Goal: Task Accomplishment & Management: Complete application form

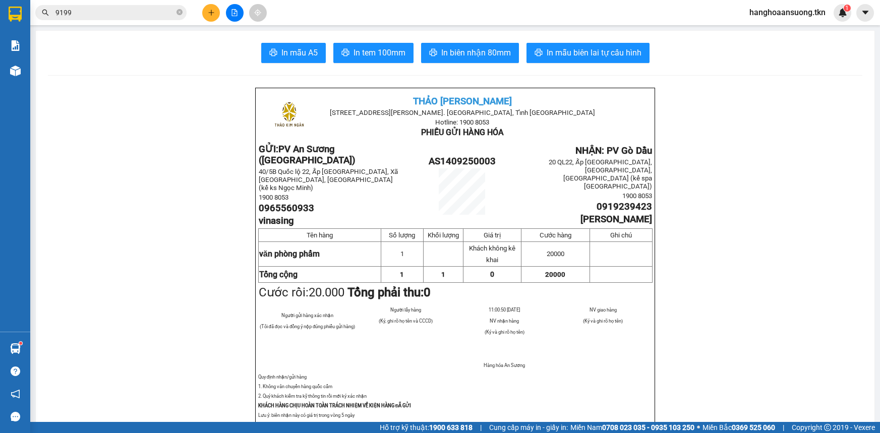
click at [32, 70] on main "In mẫu A5 In tem 100mm In biên nhận 80mm In mẫu biên lai tự cấu hình [PERSON_NA…" at bounding box center [440, 211] width 880 height 422
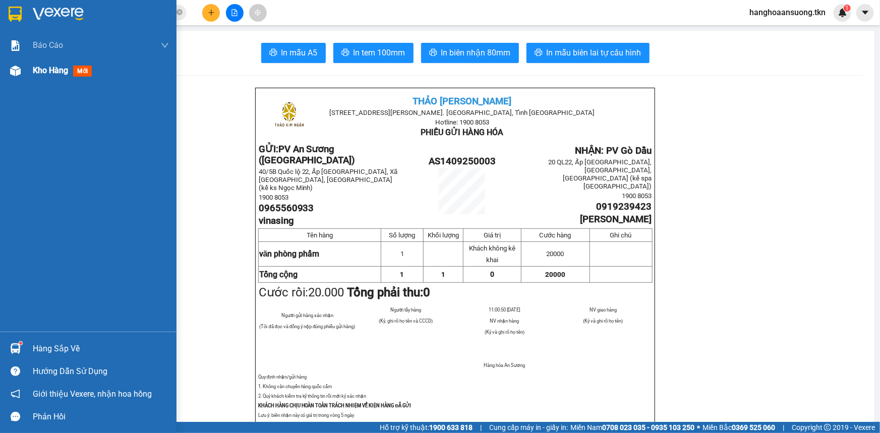
click at [26, 71] on div "Kho hàng mới" at bounding box center [88, 70] width 177 height 25
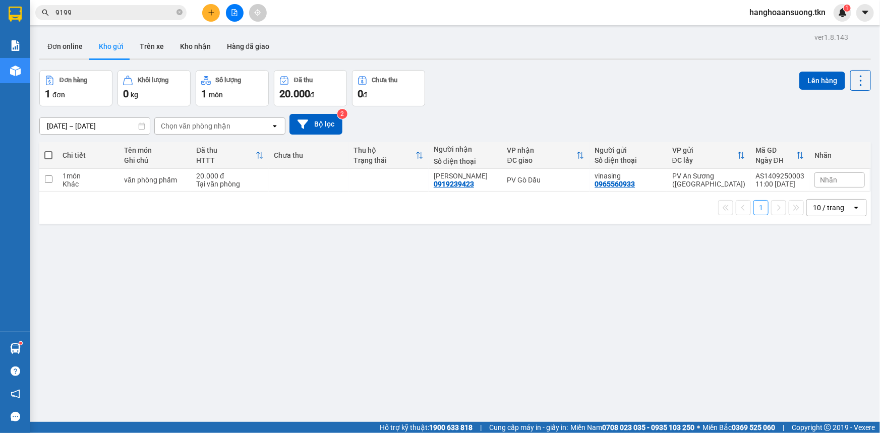
click at [288, 187] on td at bounding box center [309, 180] width 80 height 23
checkbox input "true"
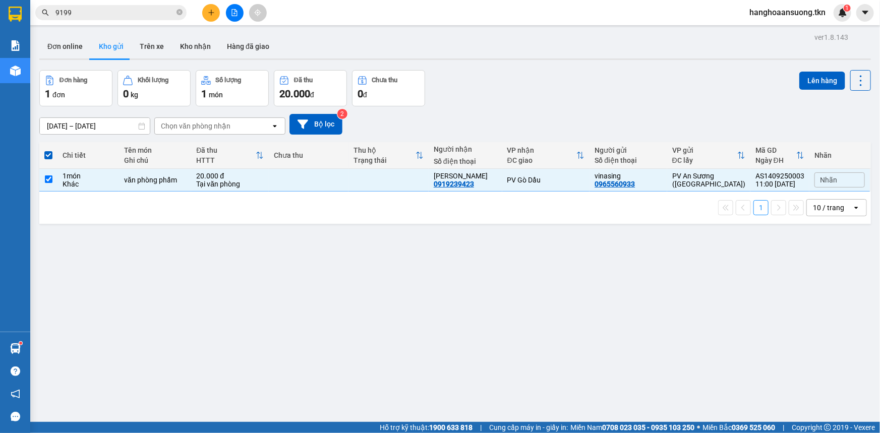
click at [823, 90] on div "Lên hàng" at bounding box center [836, 88] width 72 height 36
click at [819, 89] on button "Lên hàng" at bounding box center [823, 81] width 46 height 18
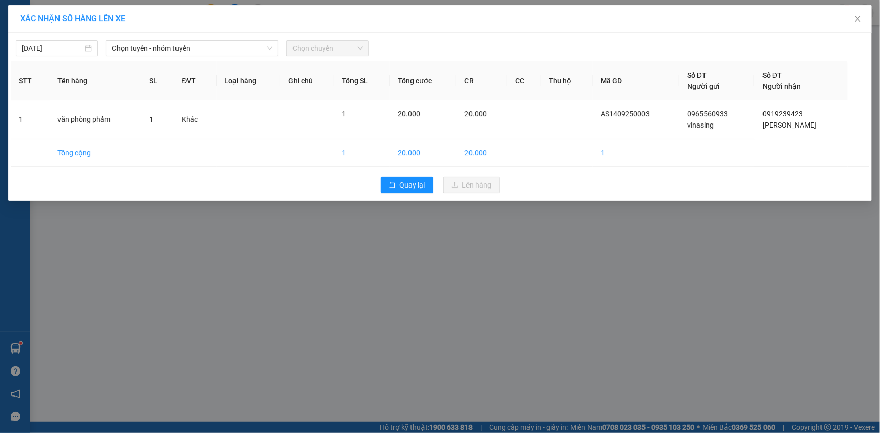
click at [813, 81] on div "Số ĐT Người nhận" at bounding box center [801, 81] width 77 height 22
click at [204, 42] on span "Chọn tuyến - nhóm tuyến" at bounding box center [192, 48] width 160 height 15
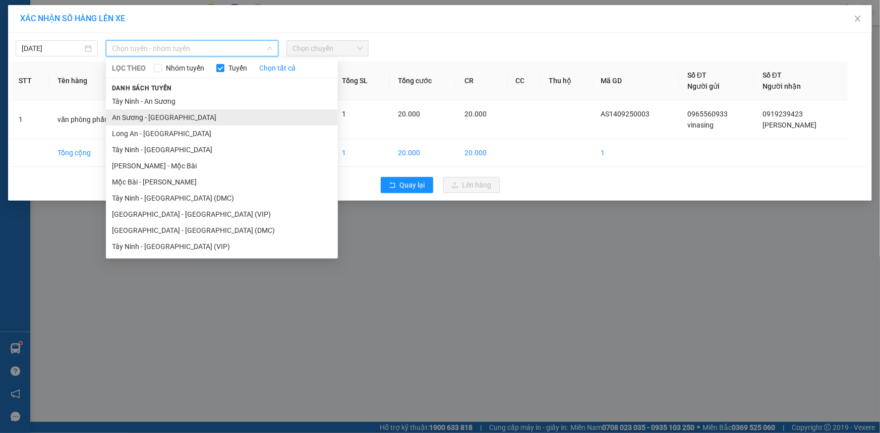
click at [157, 122] on li "An Sương - [GEOGRAPHIC_DATA]" at bounding box center [222, 117] width 232 height 16
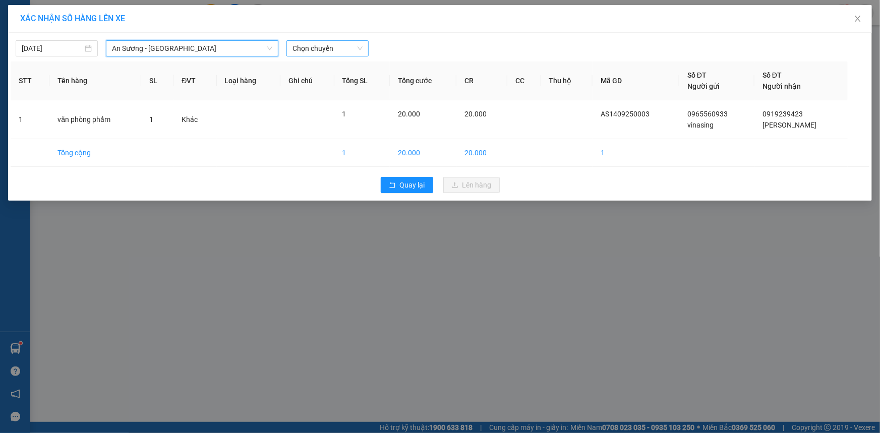
click at [337, 49] on span "Chọn chuyến" at bounding box center [328, 48] width 70 height 15
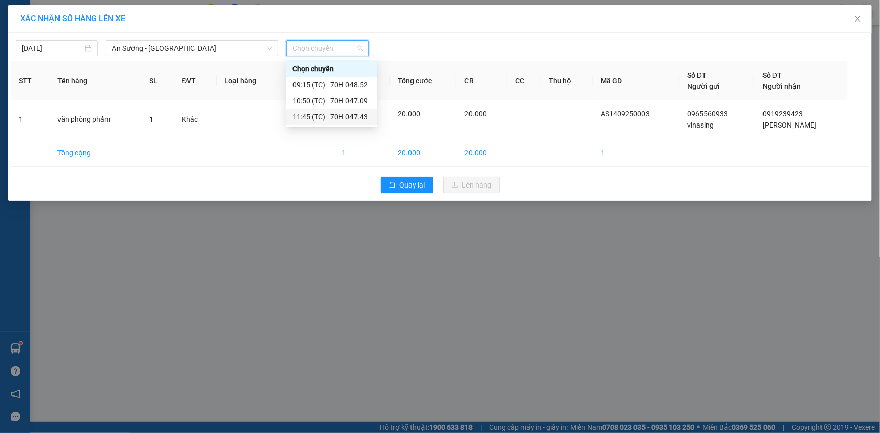
click at [333, 112] on div "11:45 (TC) - 70H-047.43" at bounding box center [332, 116] width 79 height 11
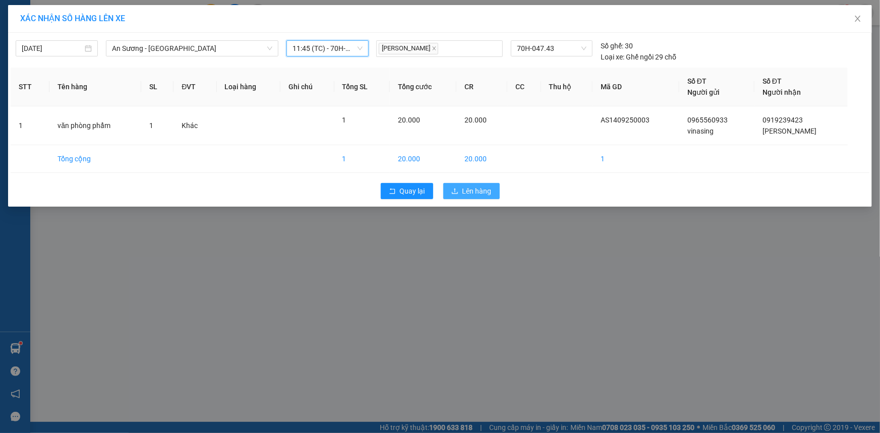
click at [479, 192] on span "Lên hàng" at bounding box center [477, 191] width 29 height 11
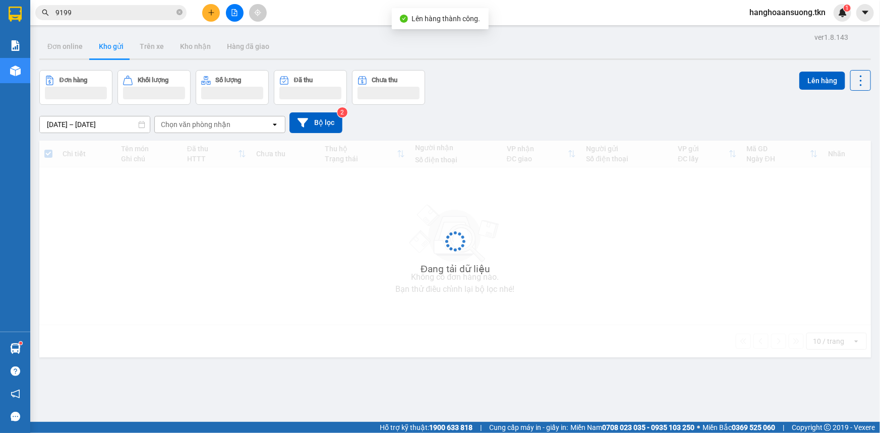
click at [489, 431] on span "Cung cấp máy in - giấy in:" at bounding box center [528, 427] width 79 height 11
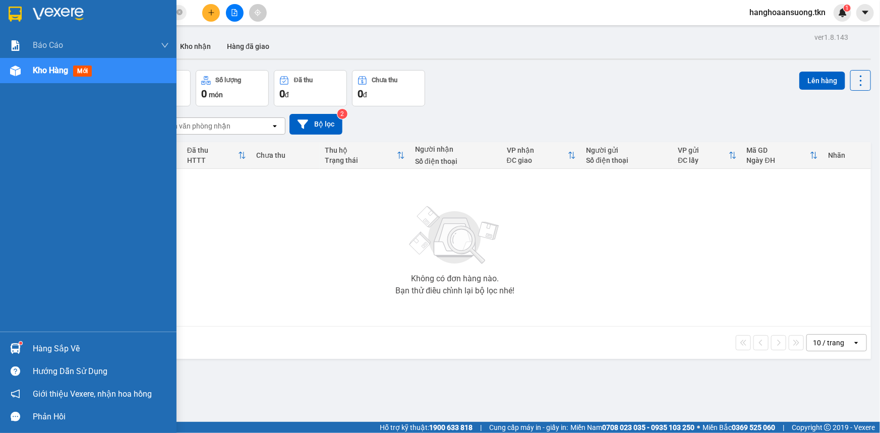
drag, startPoint x: 38, startPoint y: 357, endPoint x: 40, endPoint y: 352, distance: 5.2
click at [39, 355] on div "Hàng sắp về" at bounding box center [88, 348] width 177 height 23
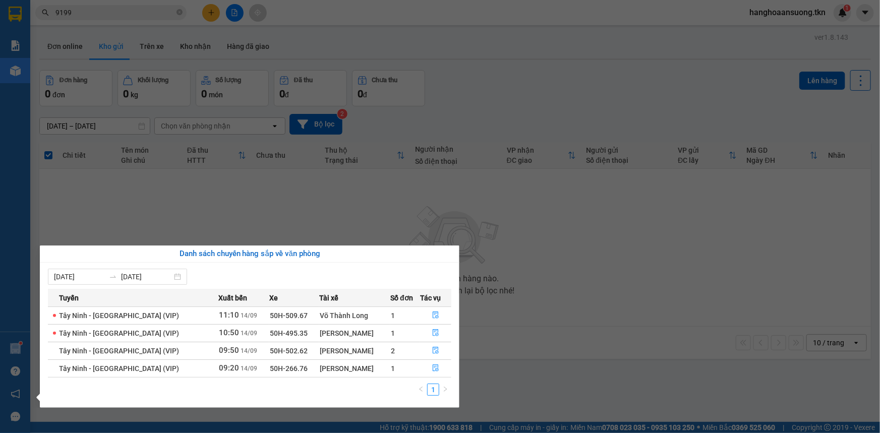
click at [307, 220] on section "Kết quả tìm kiếm ( 370 ) Bộ lọc Mã ĐH Trạng thái Món hàng Thu hộ Tổng cước Chưa…" at bounding box center [440, 216] width 880 height 433
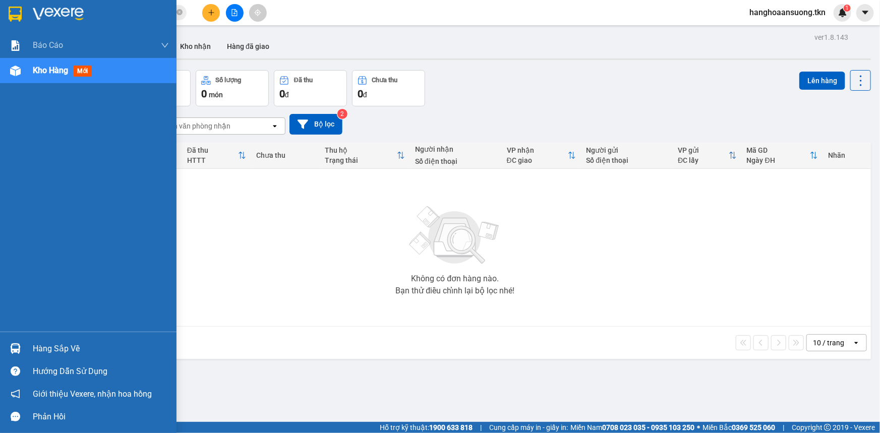
click at [16, 5] on div at bounding box center [16, 14] width 18 height 18
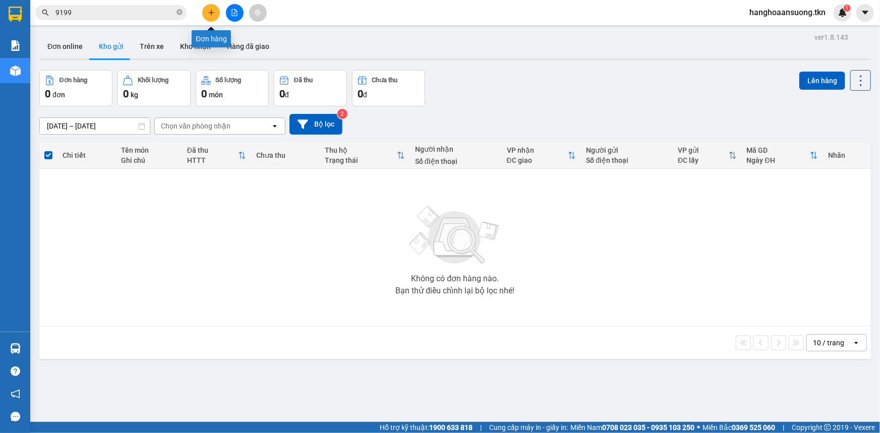
click at [212, 10] on icon "plus" at bounding box center [211, 12] width 7 height 7
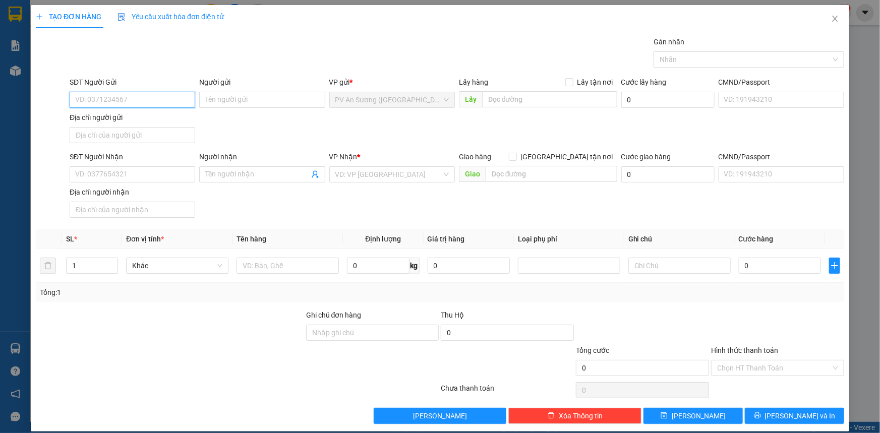
click at [120, 102] on input "SĐT Người Gửi" at bounding box center [133, 100] width 126 height 16
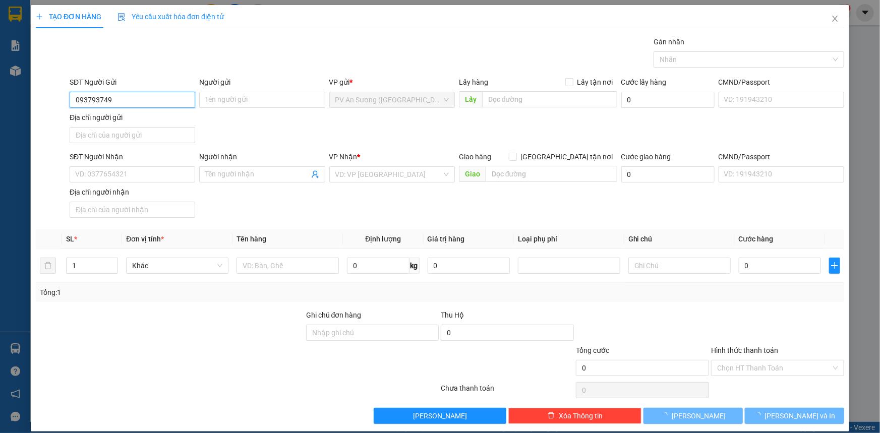
type input "0937937497"
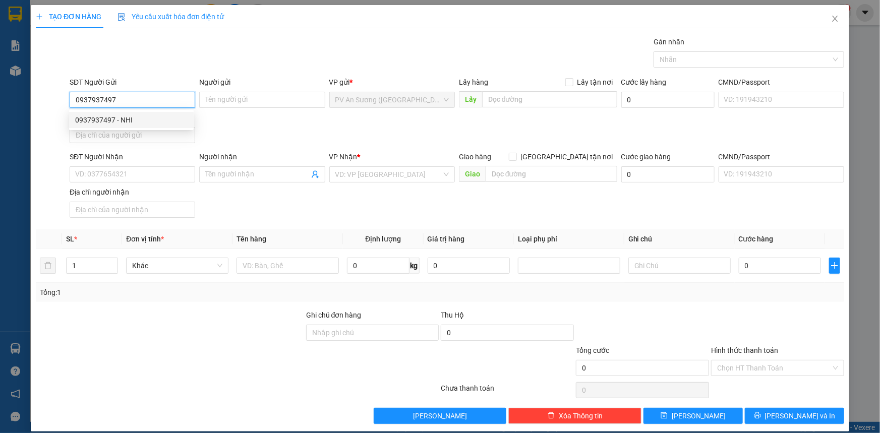
click at [167, 119] on div "0937937497 - NHI" at bounding box center [131, 120] width 112 height 11
type input "NHI"
type input "0705118797"
type input "HUYỀN"
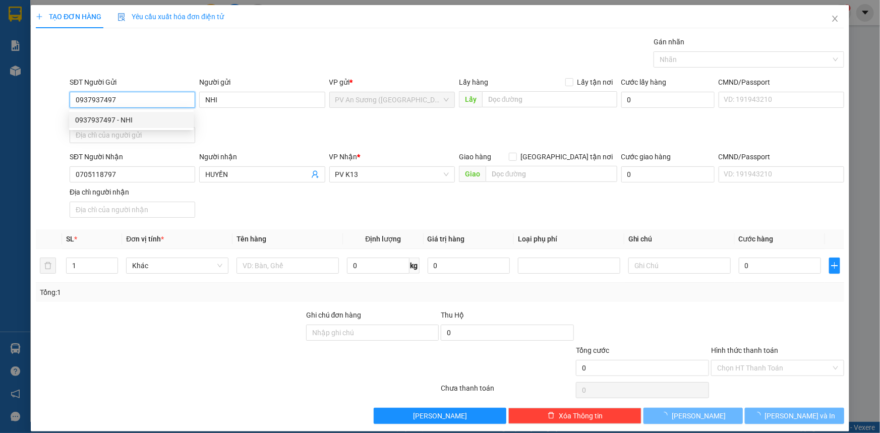
type input "40.000"
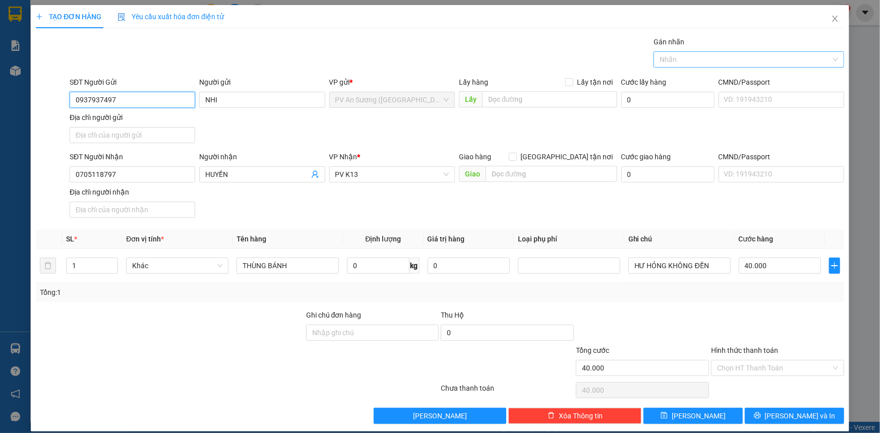
click at [698, 58] on div at bounding box center [744, 59] width 176 height 12
type input "0937937497"
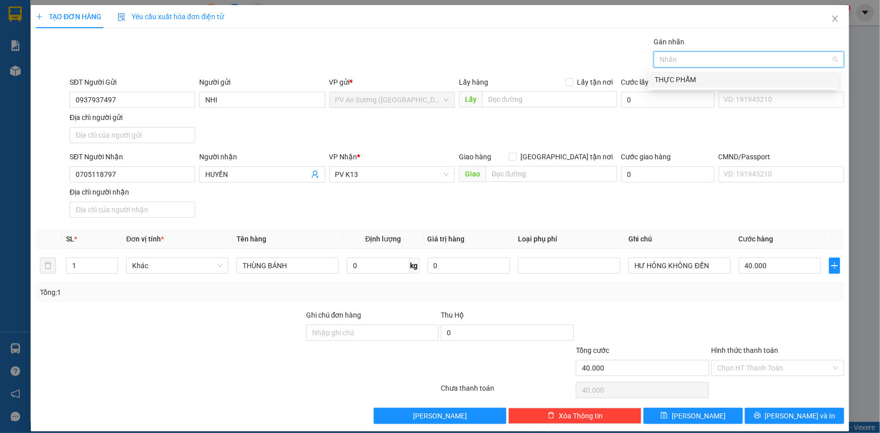
click at [684, 80] on div "THỰC PHẨM" at bounding box center [743, 79] width 177 height 11
type input "5"
click at [776, 265] on input "40.000" at bounding box center [780, 266] width 82 height 16
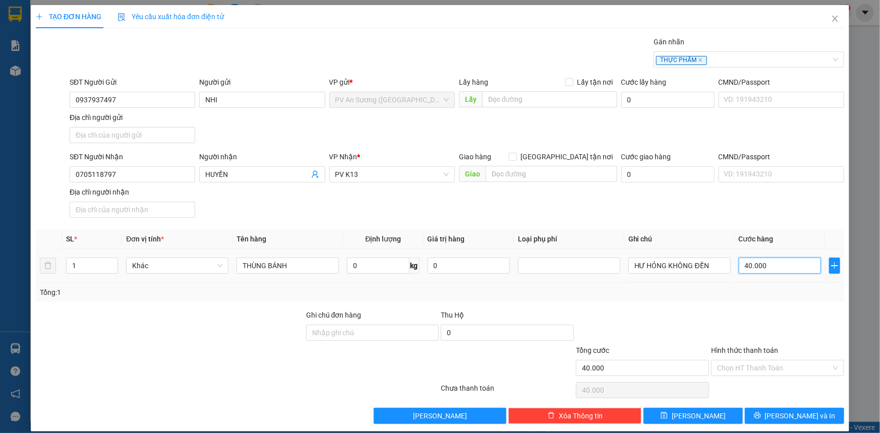
type input "00.005"
type input "5"
type input "50"
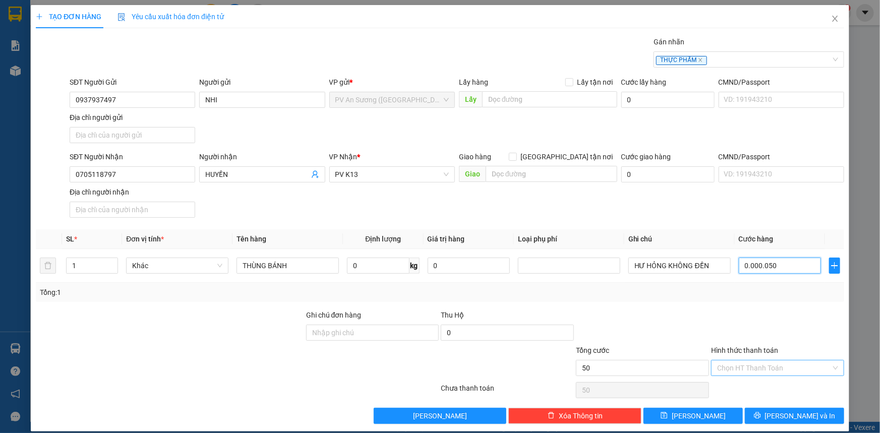
type input "0.000.050"
click at [747, 367] on input "Hình thức thanh toán" at bounding box center [774, 368] width 114 height 15
type input "50.000"
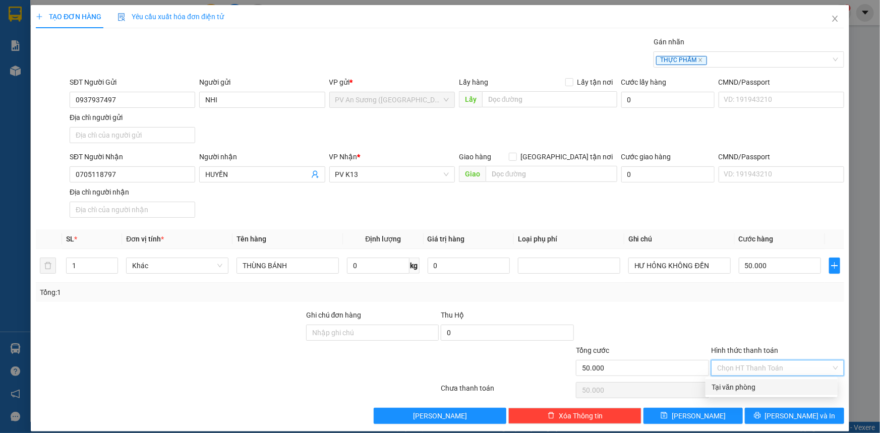
click at [752, 386] on div "Tại văn phòng" at bounding box center [772, 387] width 120 height 11
type input "0"
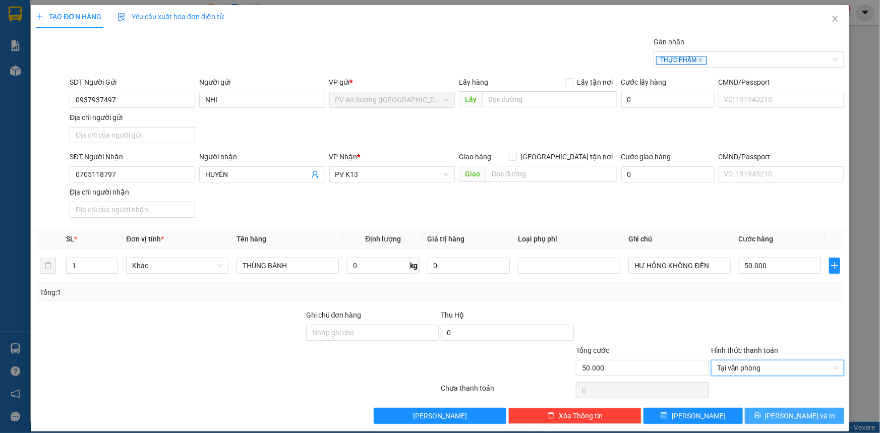
click at [790, 415] on span "[PERSON_NAME] và In" at bounding box center [800, 416] width 71 height 11
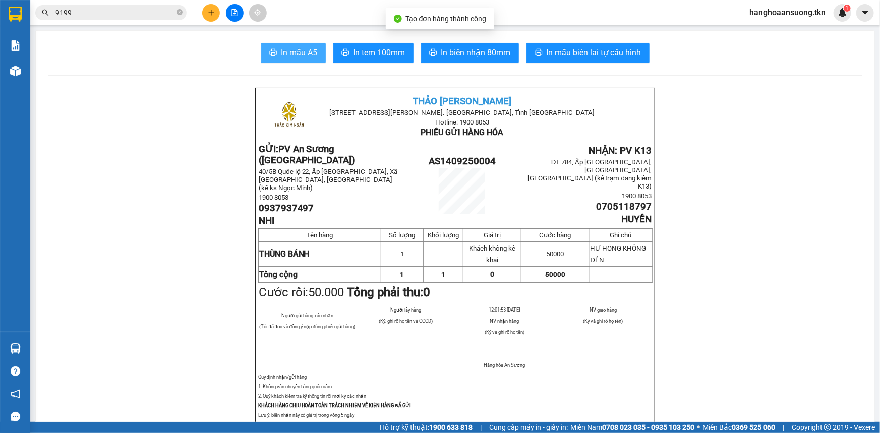
click at [303, 55] on span "In mẫu A5" at bounding box center [299, 52] width 36 height 13
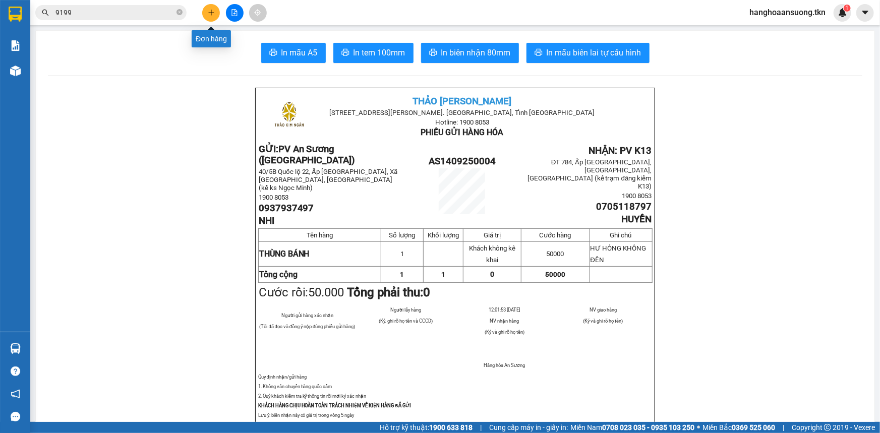
click at [212, 13] on icon "plus" at bounding box center [211, 12] width 7 height 7
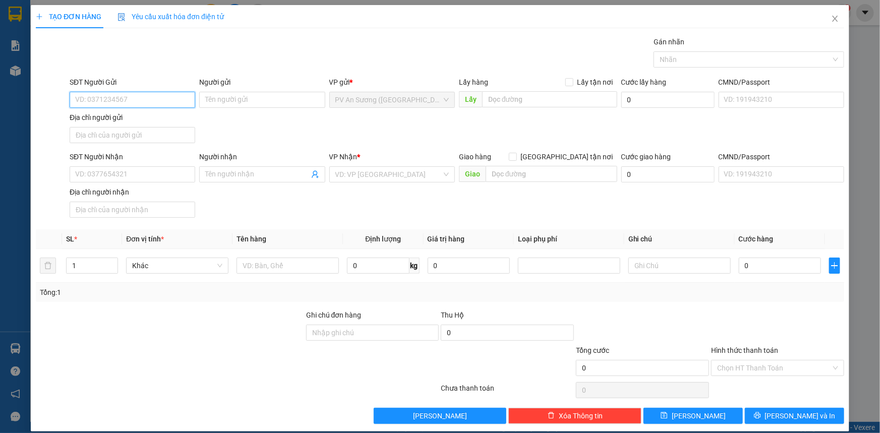
click at [150, 101] on input "SĐT Người Gửi" at bounding box center [133, 100] width 126 height 16
type input "0921021886"
click at [175, 120] on div "0921021886 - NGUYÊN CẢ" at bounding box center [131, 120] width 112 height 11
type input "NGUYÊN CẢ"
type input "0971203435"
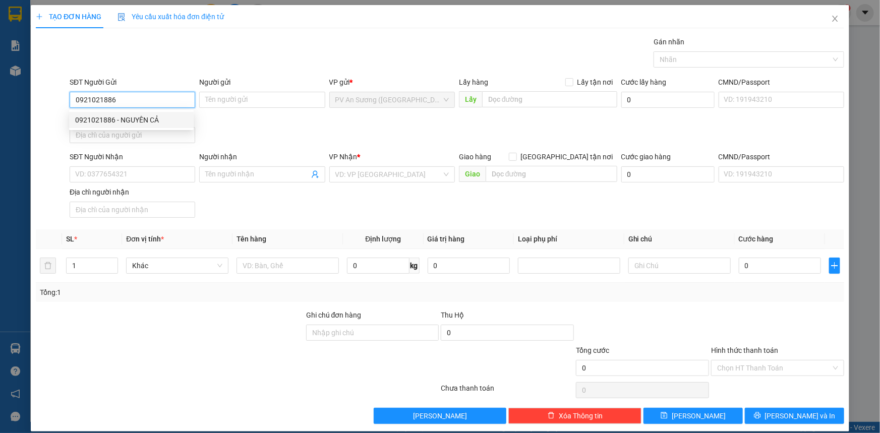
type input "NHÂN"
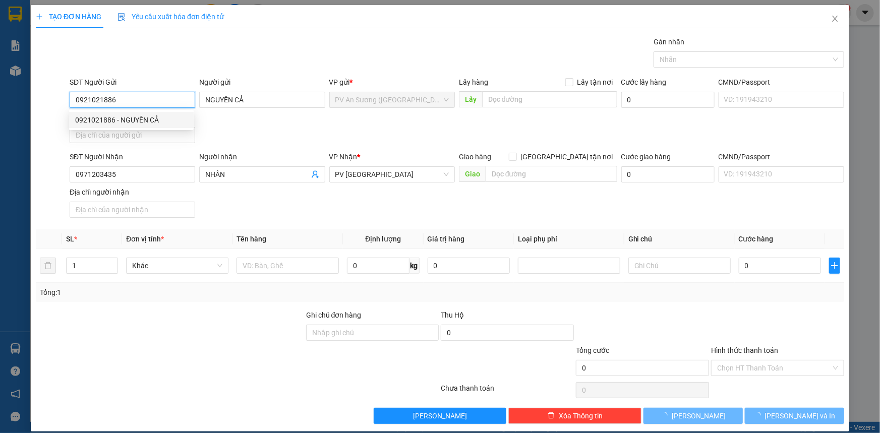
type input "20.000"
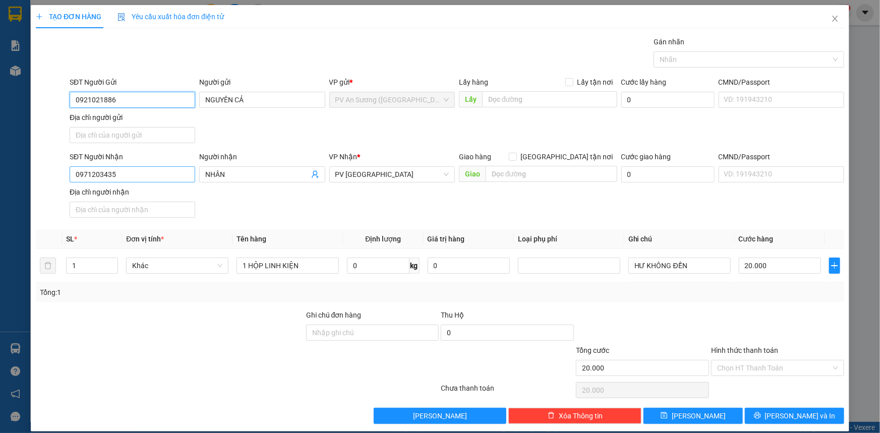
type input "0921021886"
drag, startPoint x: 98, startPoint y: 180, endPoint x: 0, endPoint y: 203, distance: 100.7
click at [0, 203] on div "TẠO ĐƠN HÀNG Yêu cầu xuất hóa đơn điện tử Transit Pickup Surcharge Ids Transit …" at bounding box center [440, 216] width 880 height 433
type input "0393988557"
click at [144, 195] on div "0393988557 - minh" at bounding box center [131, 194] width 112 height 11
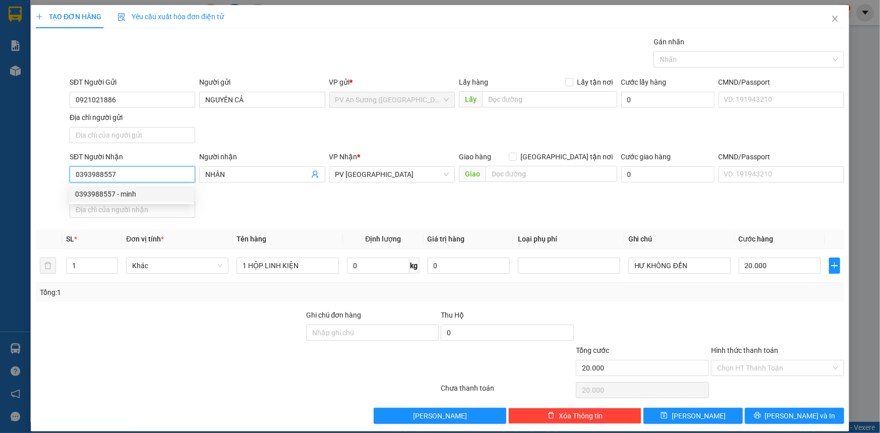
type input "minh"
click at [144, 196] on div "0393988557 - minh" at bounding box center [131, 194] width 112 height 11
type input "50.000"
type input "0393988557"
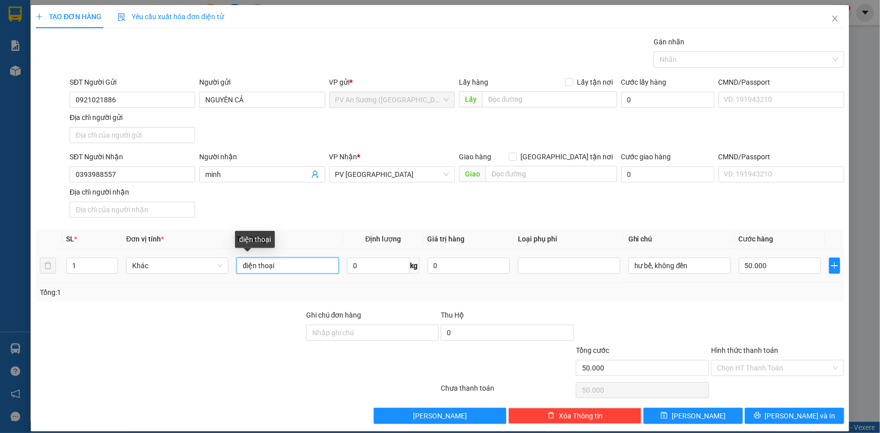
drag, startPoint x: 298, startPoint y: 268, endPoint x: 135, endPoint y: 287, distance: 164.0
click at [135, 287] on div "SL * Đơn vị tính * Tên hàng Định lượng Giá trị hàng Loại phụ phí Ghi chú Cước h…" at bounding box center [440, 266] width 809 height 73
type input "linh kiện"
click at [762, 266] on input "50.000" at bounding box center [780, 266] width 82 height 16
type input "000.003"
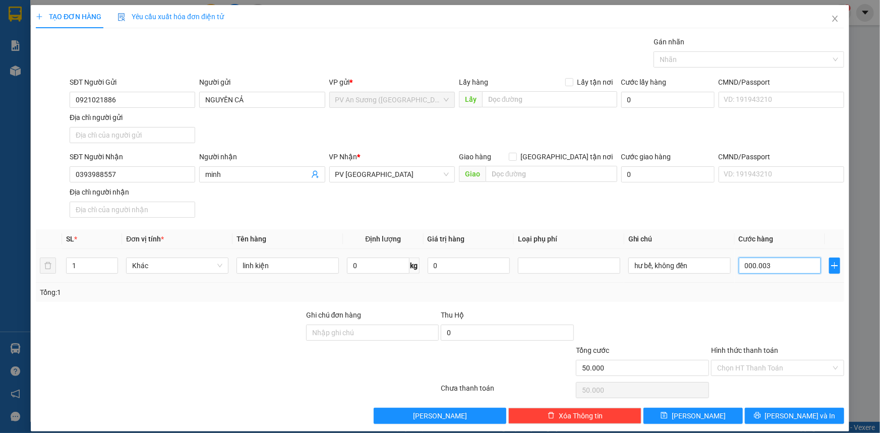
type input "3"
type input "00.000.030"
type input "30"
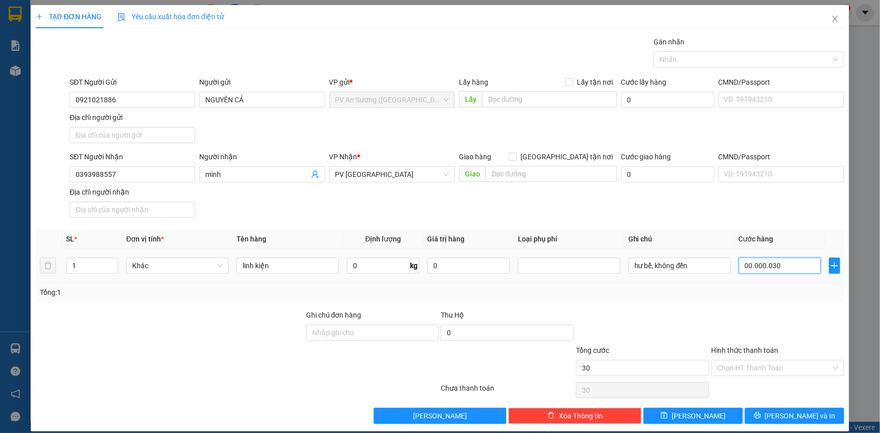
click at [784, 267] on input "00.000.030" at bounding box center [780, 266] width 82 height 16
drag, startPoint x: 777, startPoint y: 264, endPoint x: 655, endPoint y: 269, distance: 121.7
click at [655, 269] on tr "1 Khác linh kiện 0 kg 0 hư bể, không đền 00.000.030" at bounding box center [440, 266] width 809 height 34
type input "2"
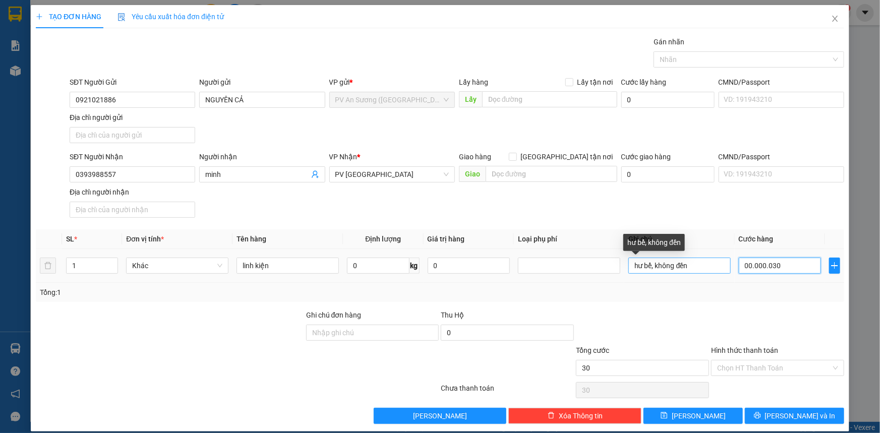
type input "2"
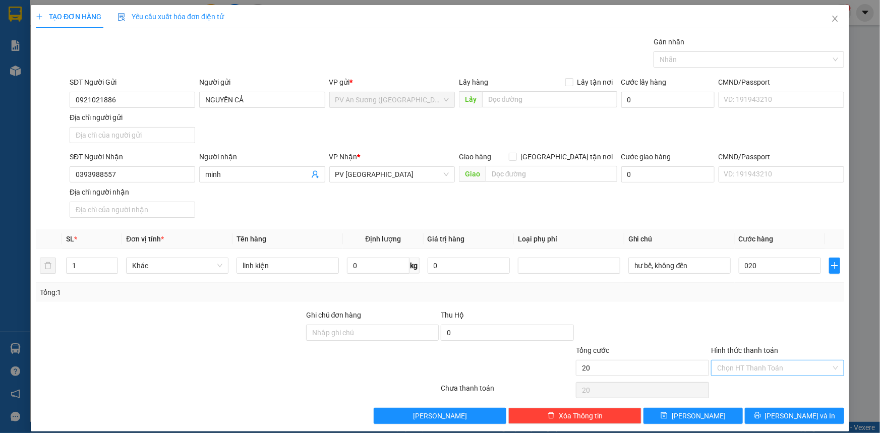
click at [744, 369] on input "Hình thức thanh toán" at bounding box center [774, 368] width 114 height 15
click at [747, 390] on div "Tại văn phòng" at bounding box center [772, 387] width 120 height 11
click at [782, 414] on span "[PERSON_NAME] và In" at bounding box center [800, 416] width 71 height 11
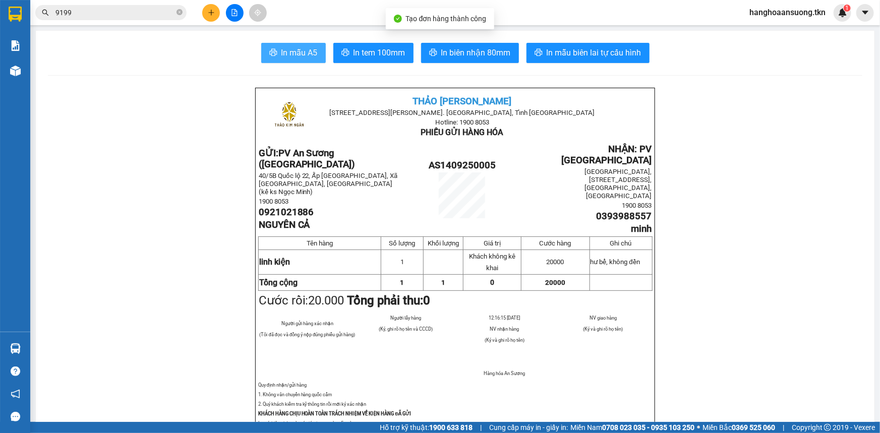
click at [302, 51] on span "In mẫu A5" at bounding box center [299, 52] width 36 height 13
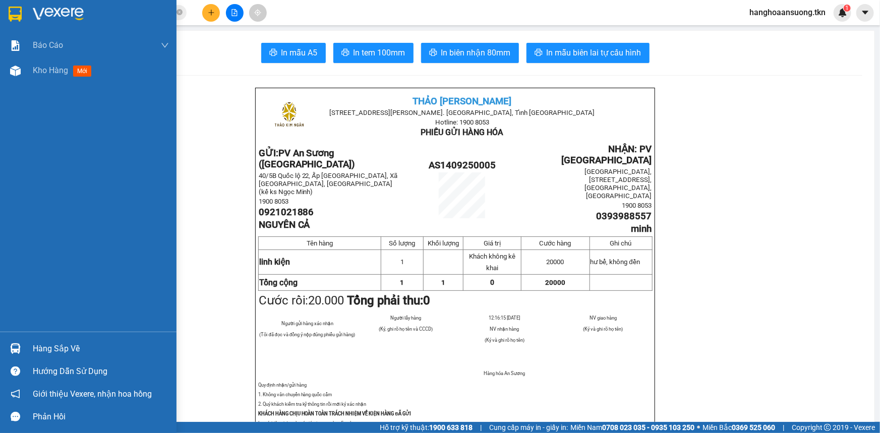
click at [11, 353] on img at bounding box center [15, 349] width 11 height 11
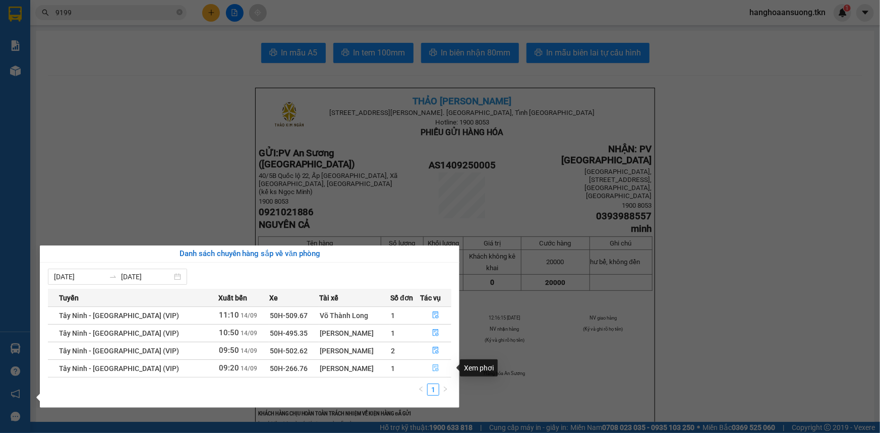
click at [433, 369] on icon "file-done" at bounding box center [436, 368] width 6 height 7
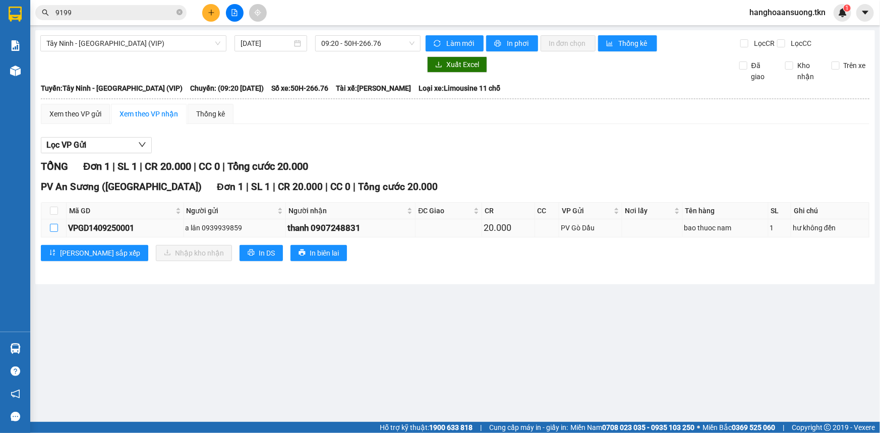
click at [54, 226] on input "checkbox" at bounding box center [54, 228] width 8 height 8
checkbox input "true"
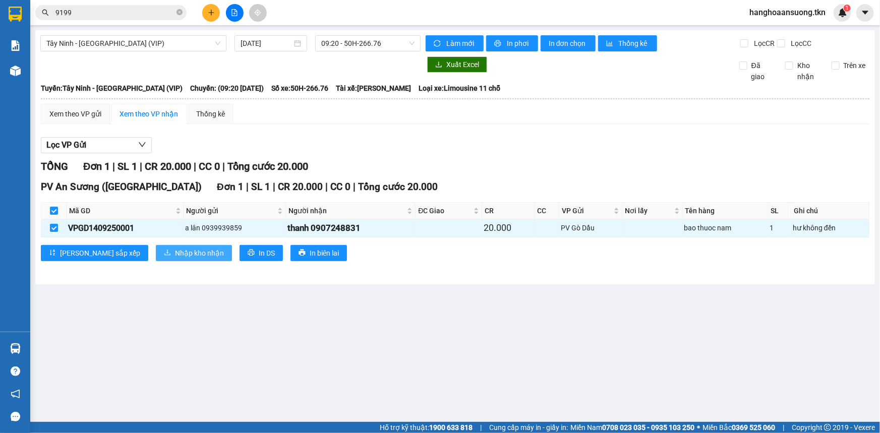
click at [175, 252] on span "Nhập kho nhận" at bounding box center [199, 253] width 49 height 11
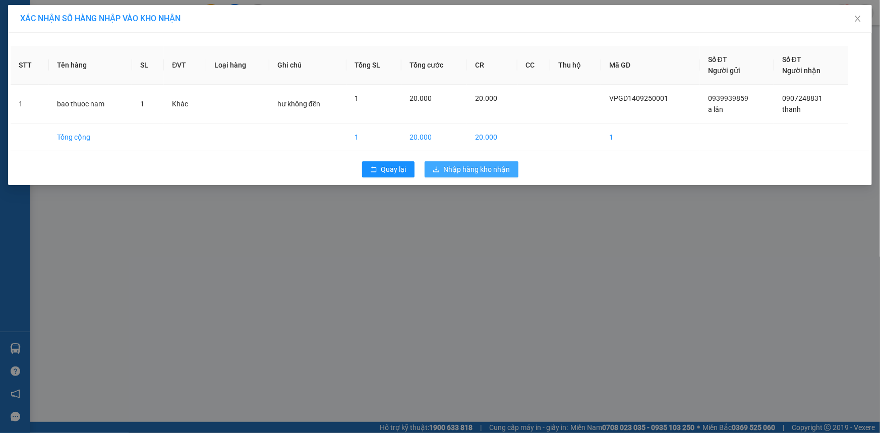
click at [488, 164] on span "Nhập hàng kho nhận" at bounding box center [477, 169] width 67 height 11
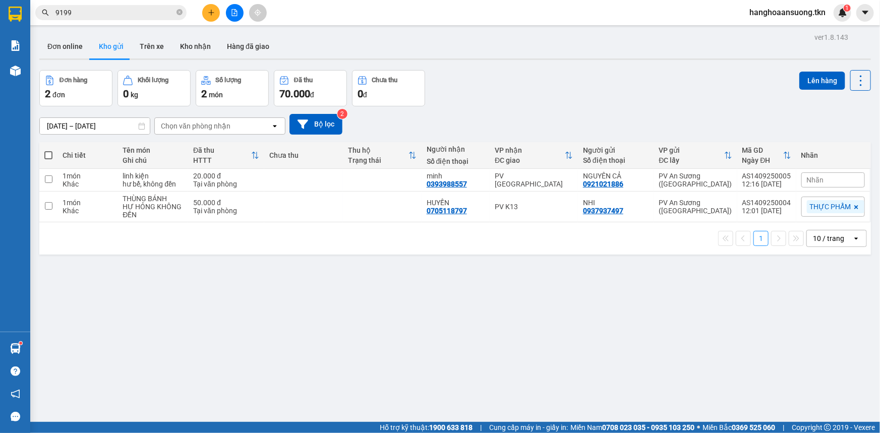
click at [208, 12] on icon "plus" at bounding box center [211, 12] width 7 height 7
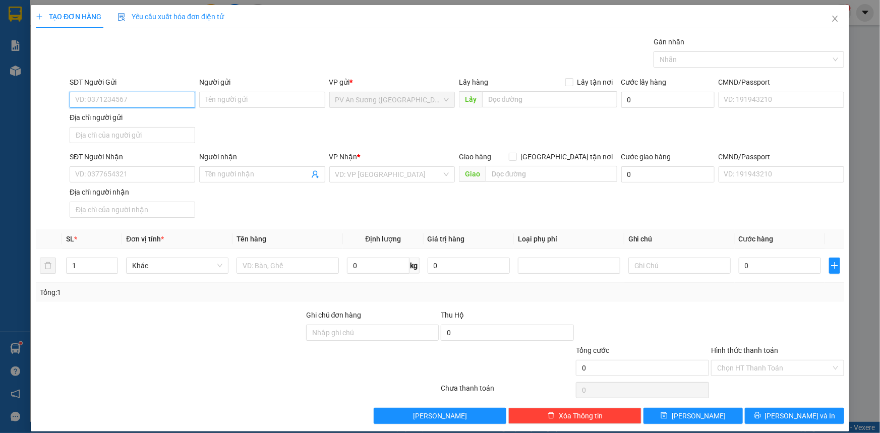
click at [149, 102] on input "SĐT Người Gửi" at bounding box center [133, 100] width 126 height 16
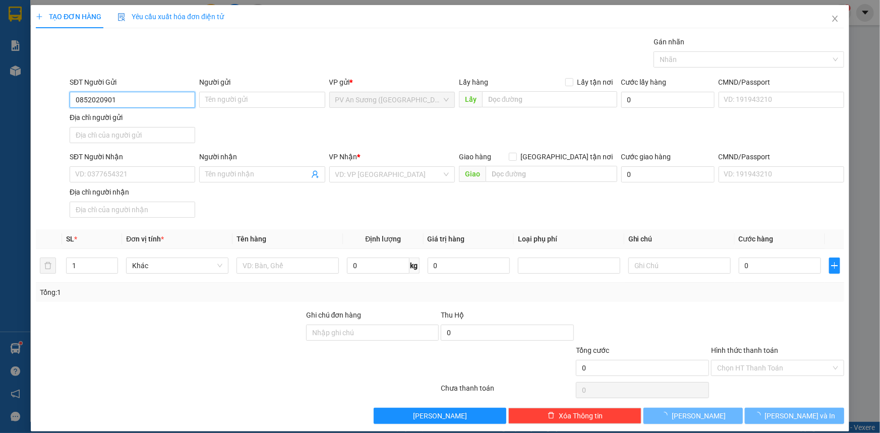
type input "0852020901"
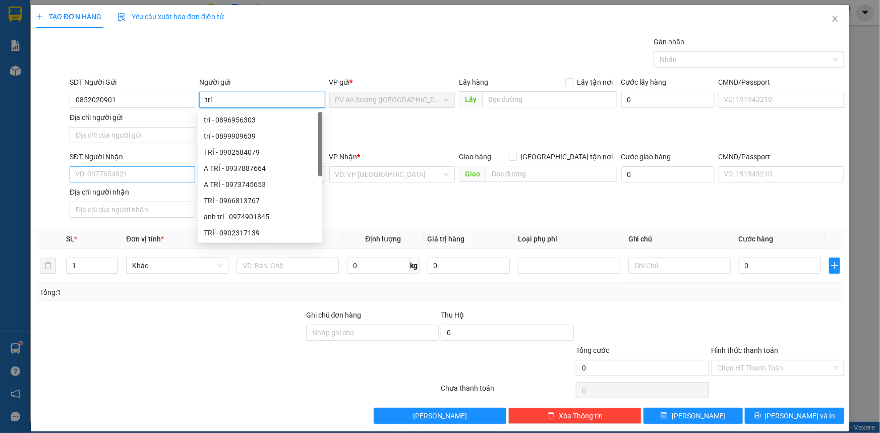
type input "trí"
click at [110, 174] on input "SĐT Người Nhận" at bounding box center [133, 174] width 126 height 16
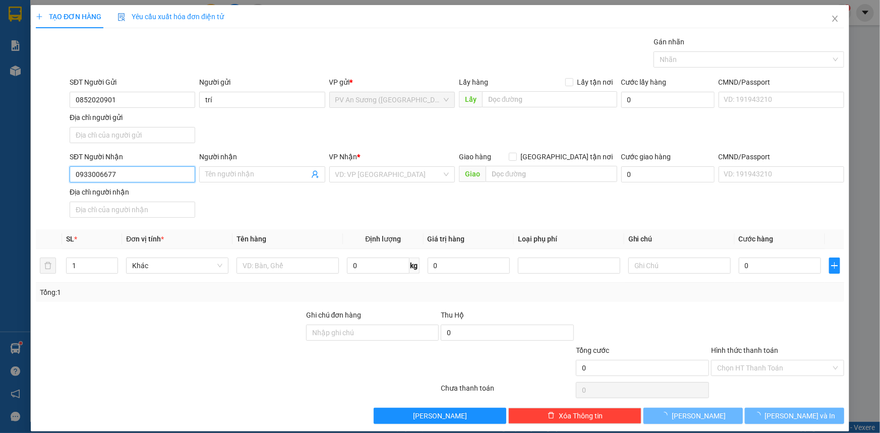
type input "0933006677"
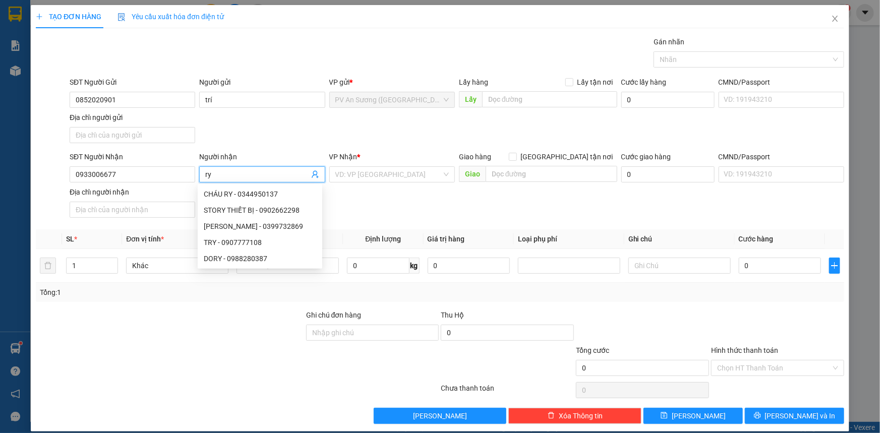
type input "ry"
click at [380, 183] on div "VP Nhận * VD: VP [GEOGRAPHIC_DATA]" at bounding box center [392, 168] width 126 height 35
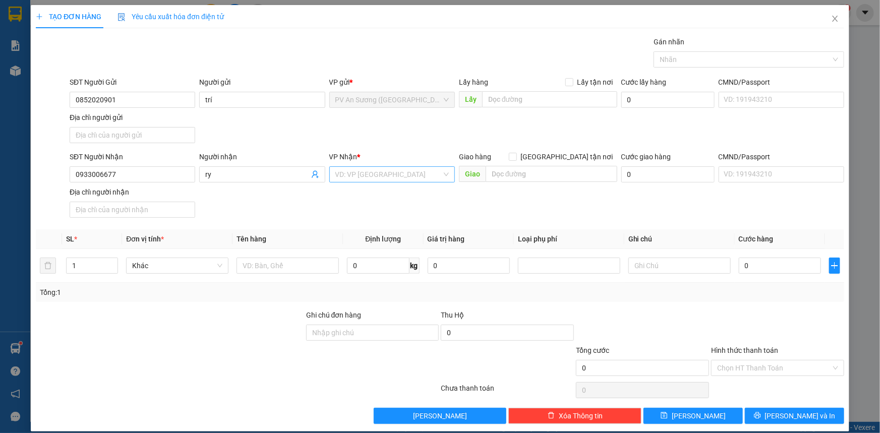
click at [387, 174] on input "search" at bounding box center [388, 174] width 106 height 15
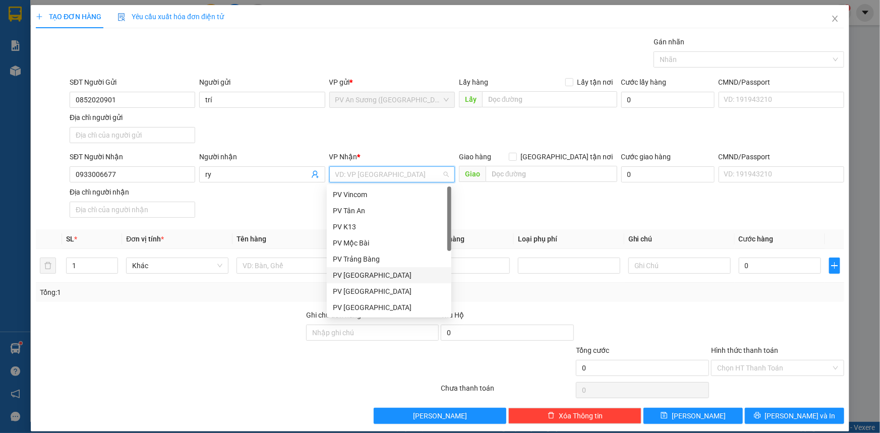
click at [367, 271] on div "PV [GEOGRAPHIC_DATA]" at bounding box center [389, 275] width 112 height 11
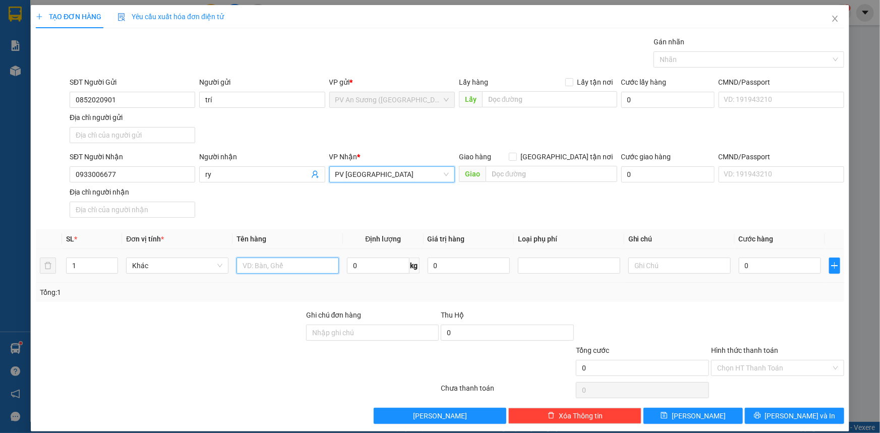
click at [296, 269] on input "text" at bounding box center [288, 266] width 102 height 16
type input "6"
type input "6 THÙNG + 1 KIỆN NỆM"
click at [776, 262] on input "0" at bounding box center [780, 266] width 82 height 16
type input "003"
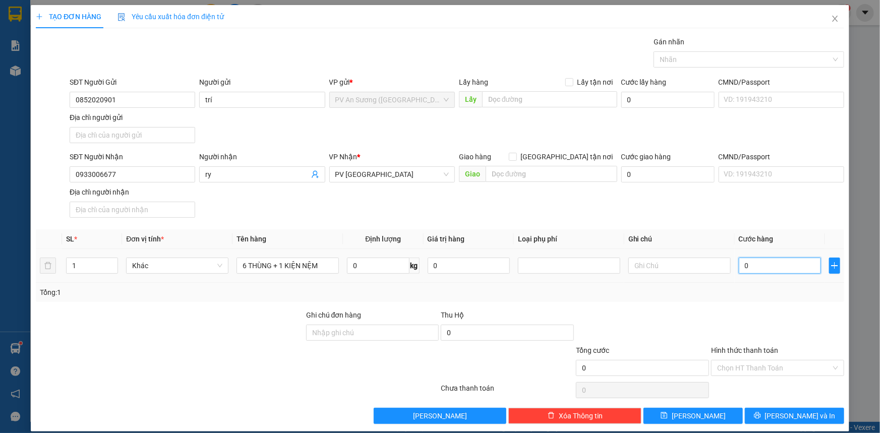
type input "3"
type input "0.030"
type input "30"
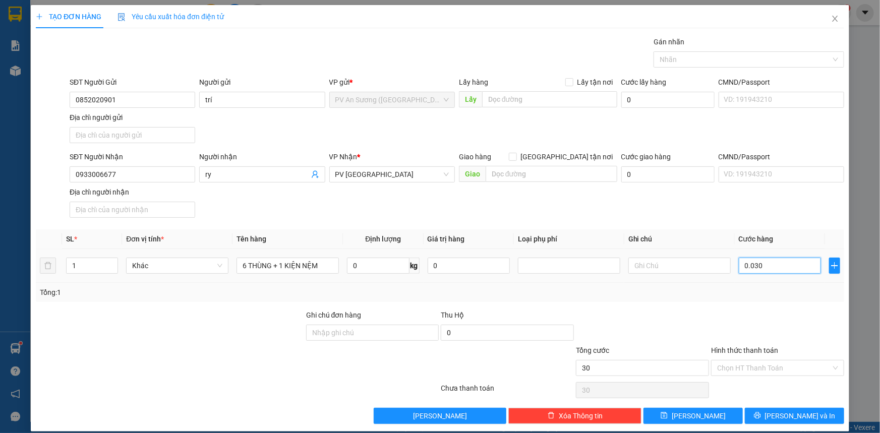
type input "00.300"
type input "300"
click at [754, 363] on input "Hình thức thanh toán" at bounding box center [774, 368] width 114 height 15
type input "300.000"
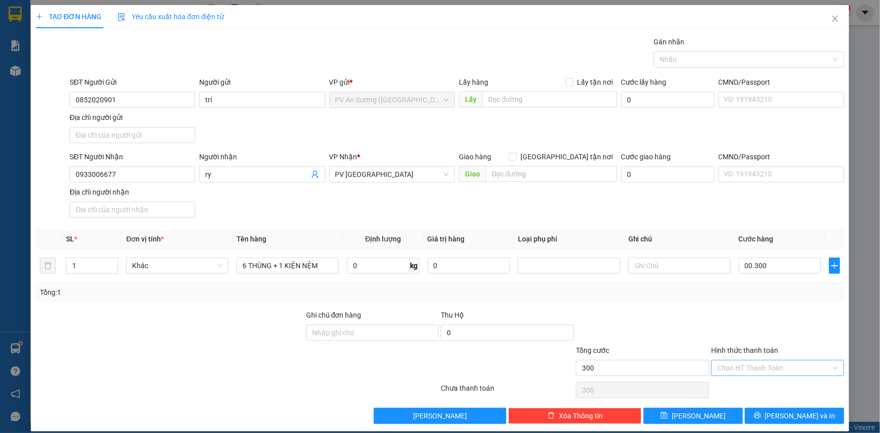
type input "300.000"
click at [751, 387] on div "Tại văn phòng" at bounding box center [772, 387] width 120 height 11
click at [761, 412] on icon "printer" at bounding box center [757, 415] width 7 height 7
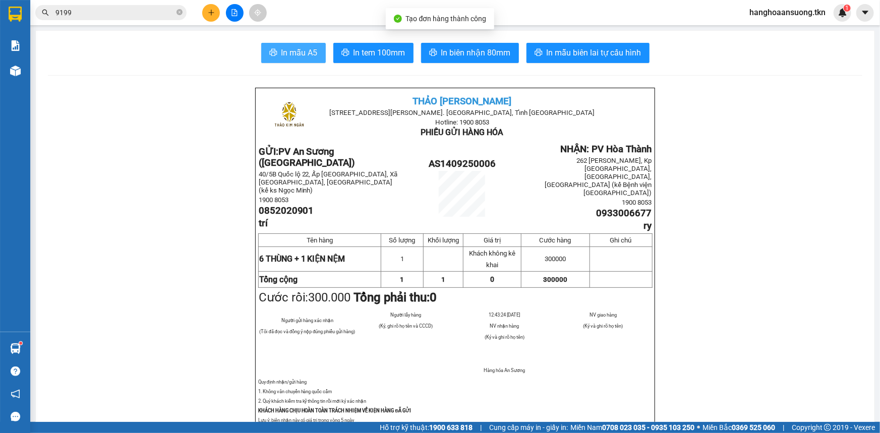
click at [294, 46] on button "In mẫu A5" at bounding box center [293, 53] width 65 height 20
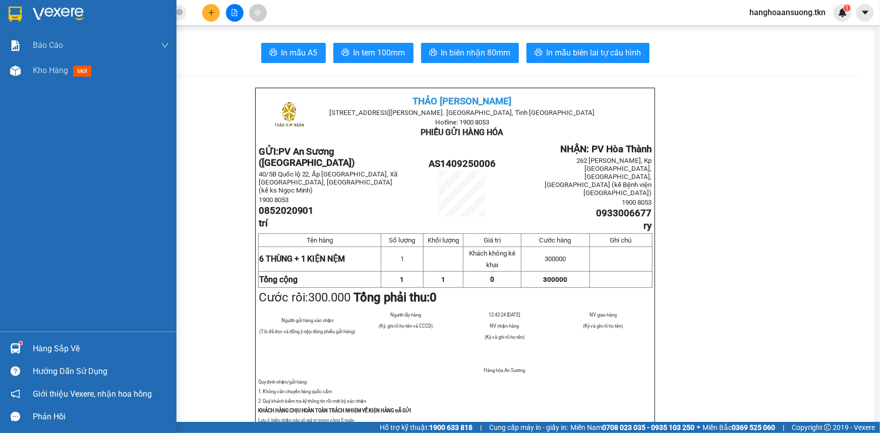
click at [16, 10] on img at bounding box center [15, 14] width 13 height 15
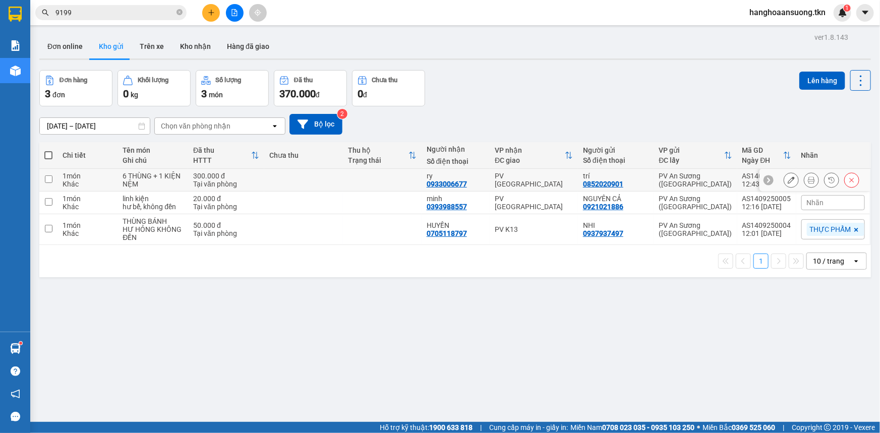
click at [788, 181] on icon at bounding box center [791, 180] width 7 height 7
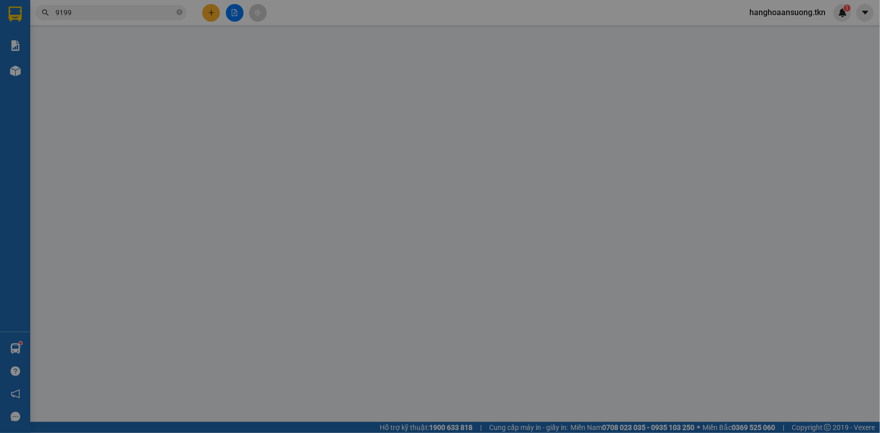
type input "0852020901"
type input "trí"
type input "0933006677"
type input "ry"
type input "300.000"
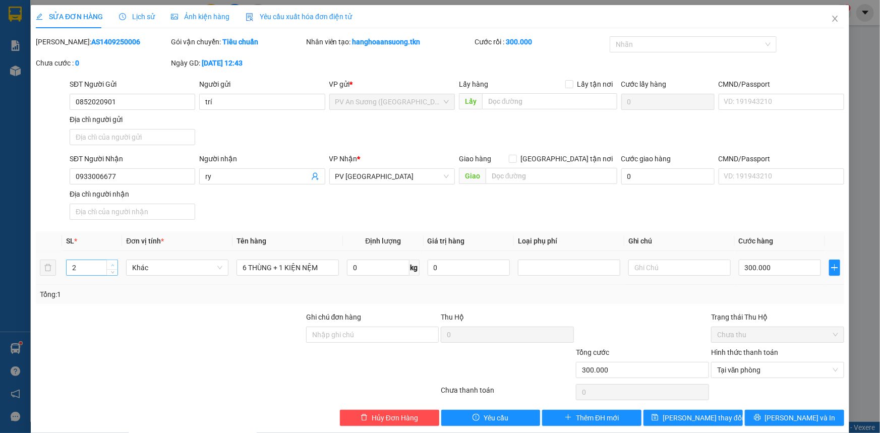
click at [107, 263] on span "Increase Value" at bounding box center [111, 264] width 11 height 9
click at [115, 262] on span "Increase Value" at bounding box center [111, 264] width 11 height 9
click at [113, 264] on icon "up" at bounding box center [113, 266] width 4 height 4
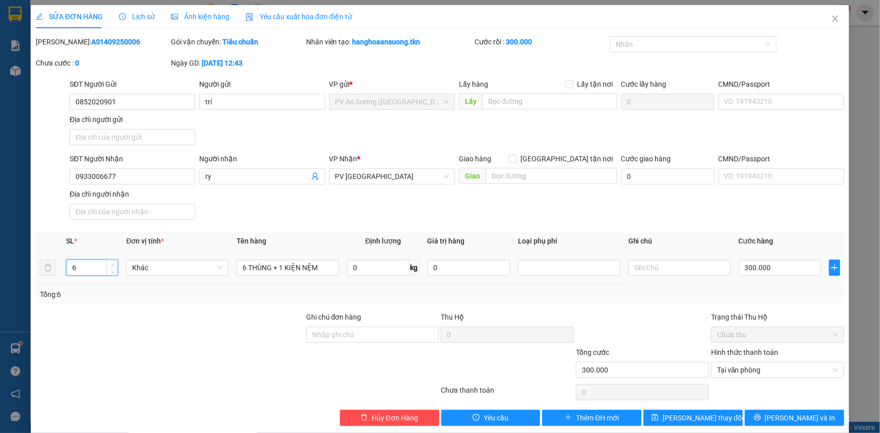
type input "7"
click at [113, 264] on icon "up" at bounding box center [113, 266] width 4 height 4
click at [686, 416] on span "[PERSON_NAME] thay đổi" at bounding box center [703, 418] width 81 height 11
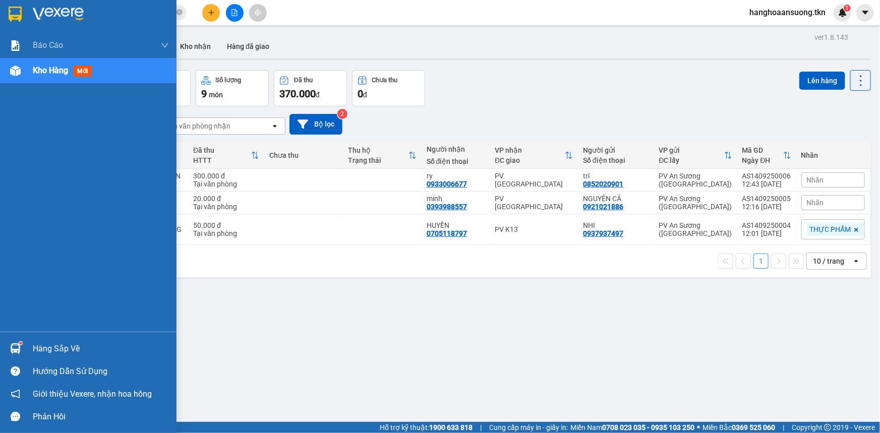
click at [22, 353] on div at bounding box center [16, 349] width 18 height 18
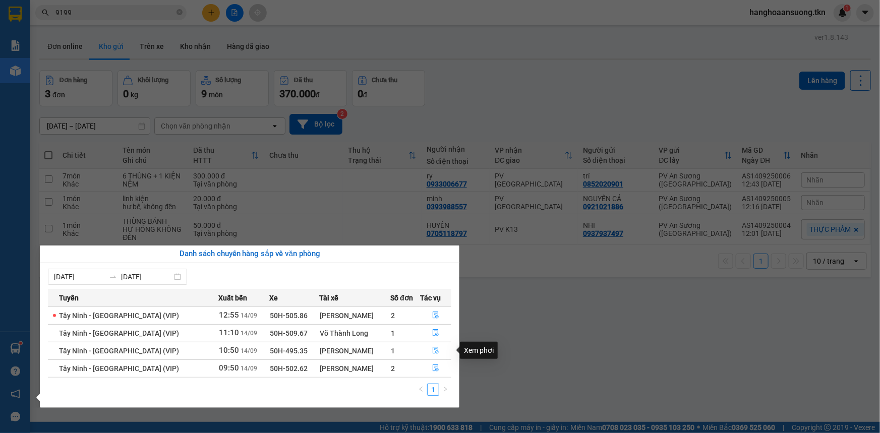
click at [432, 349] on icon "file-done" at bounding box center [435, 350] width 7 height 7
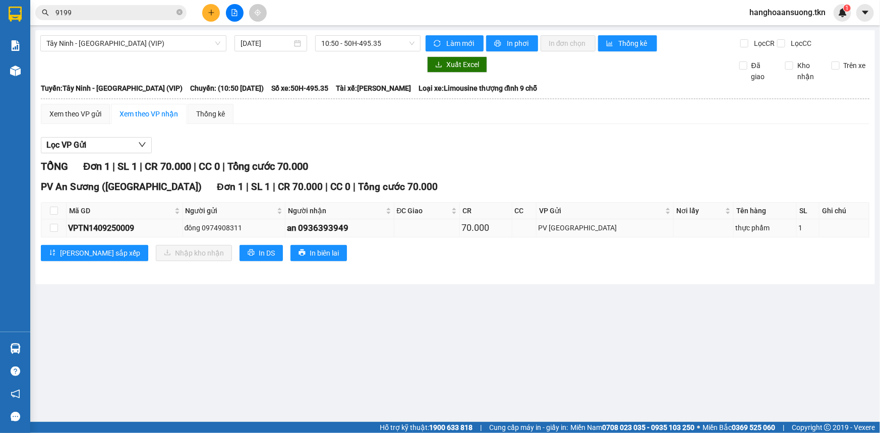
click at [159, 222] on div "VPTN1409250009" at bounding box center [124, 228] width 113 height 13
click at [54, 228] on input "checkbox" at bounding box center [54, 228] width 8 height 8
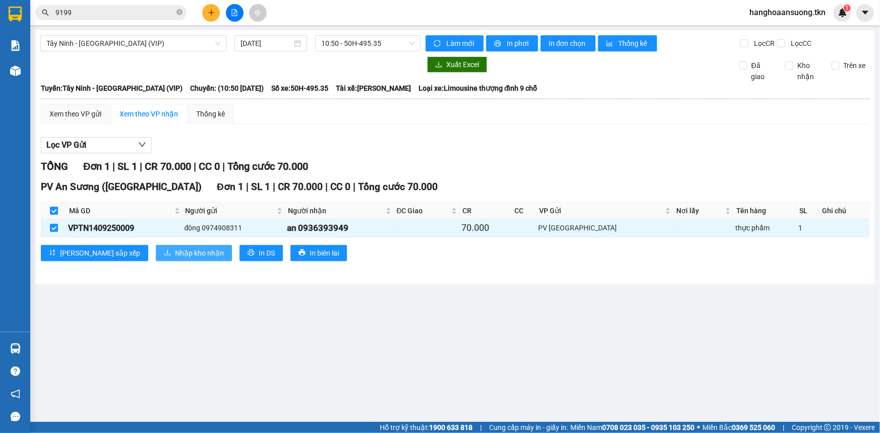
click at [156, 248] on button "Nhập kho nhận" at bounding box center [194, 253] width 76 height 16
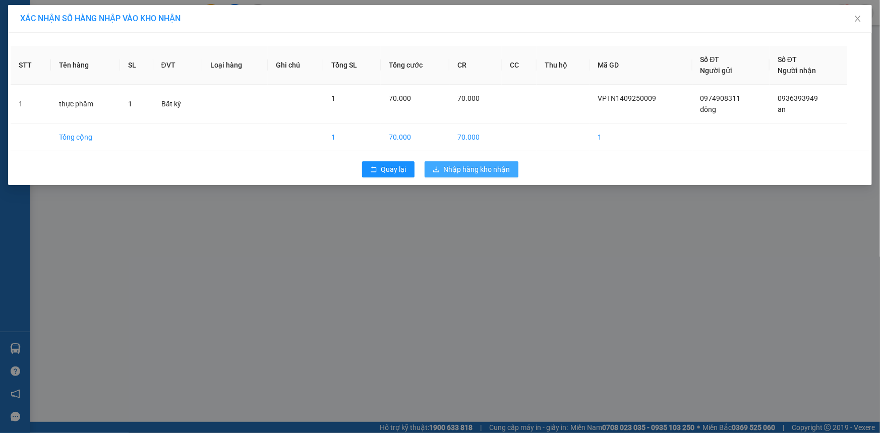
click at [488, 165] on span "Nhập hàng kho nhận" at bounding box center [477, 169] width 67 height 11
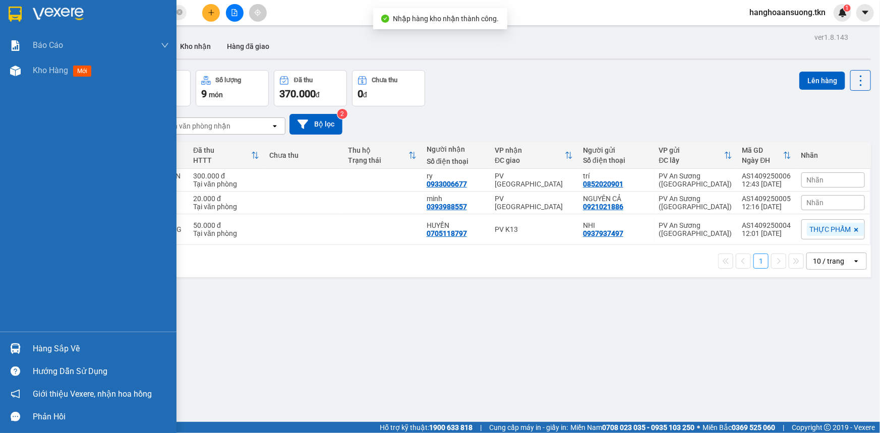
click at [7, 348] on div at bounding box center [16, 349] width 18 height 18
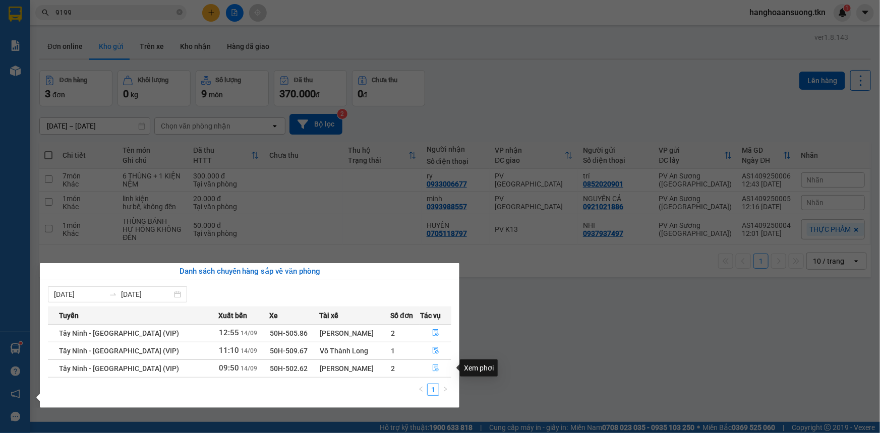
click at [434, 371] on icon "file-done" at bounding box center [435, 368] width 7 height 7
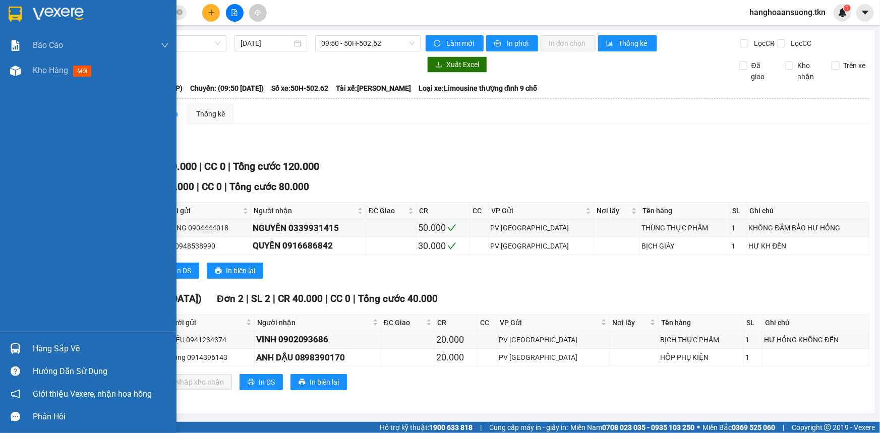
click at [20, 348] on div at bounding box center [16, 349] width 18 height 18
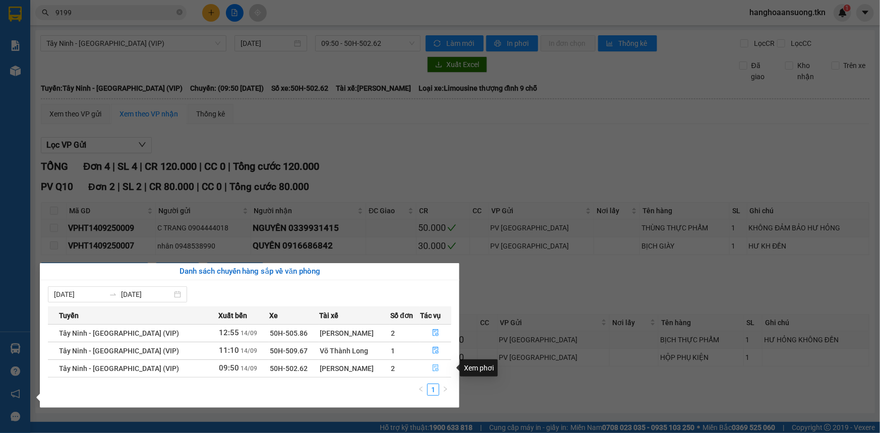
click at [429, 367] on button "button" at bounding box center [436, 369] width 30 height 16
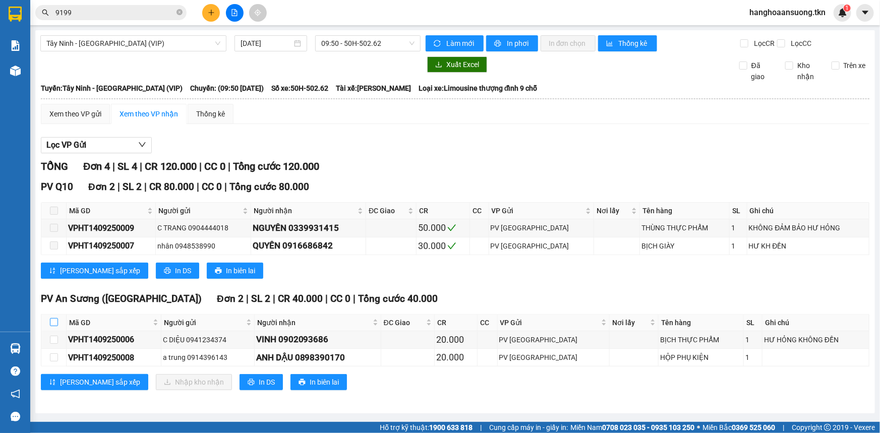
click at [55, 324] on input "checkbox" at bounding box center [54, 322] width 8 height 8
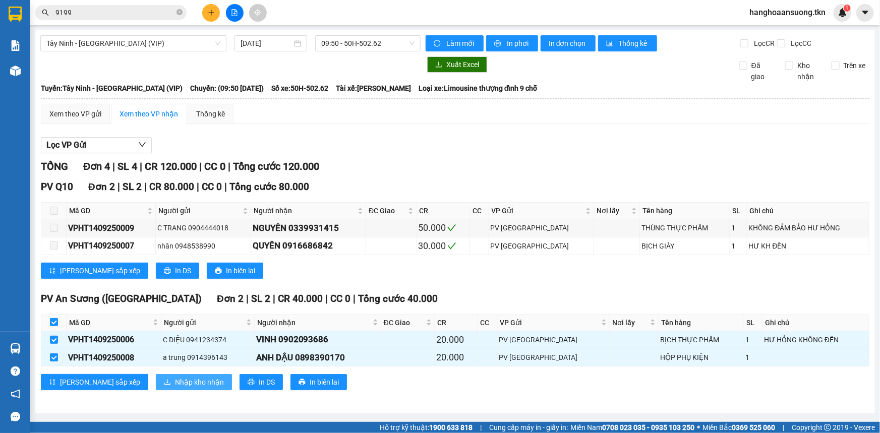
click at [175, 382] on span "Nhập kho nhận" at bounding box center [199, 382] width 49 height 11
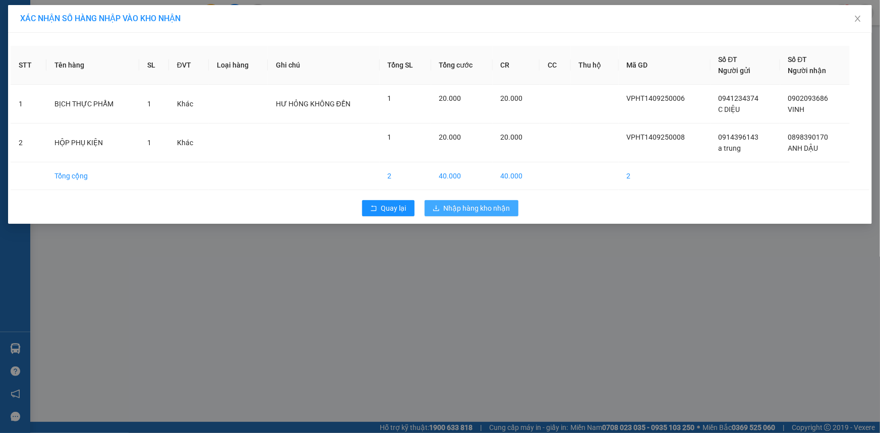
click at [490, 208] on span "Nhập hàng kho nhận" at bounding box center [477, 208] width 67 height 11
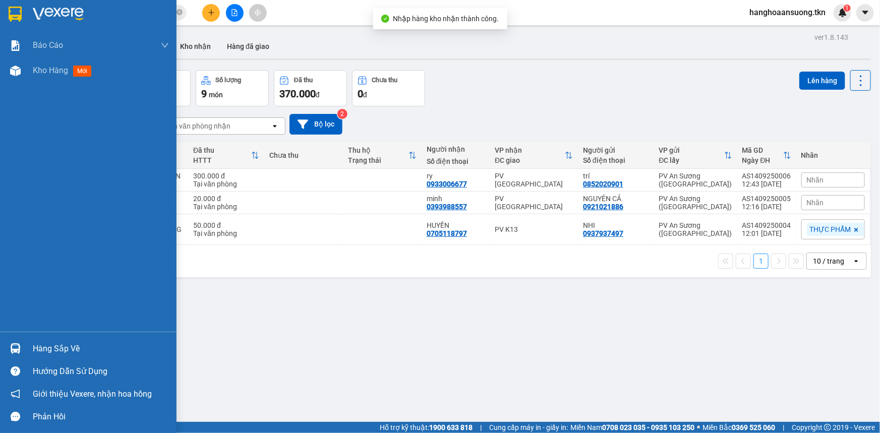
click at [12, 349] on img at bounding box center [15, 349] width 11 height 11
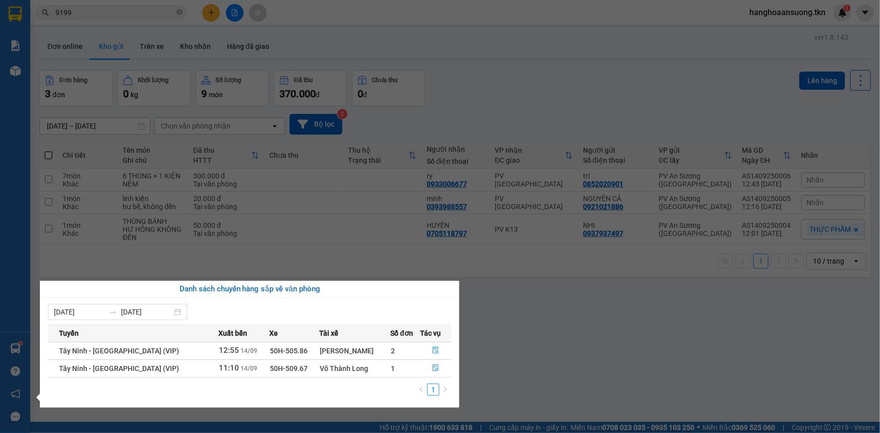
click at [584, 346] on section "Kết quả tìm kiếm ( 370 ) Bộ lọc Mã ĐH Trạng thái Món hàng Thu hộ Tổng cước Chưa…" at bounding box center [440, 216] width 880 height 433
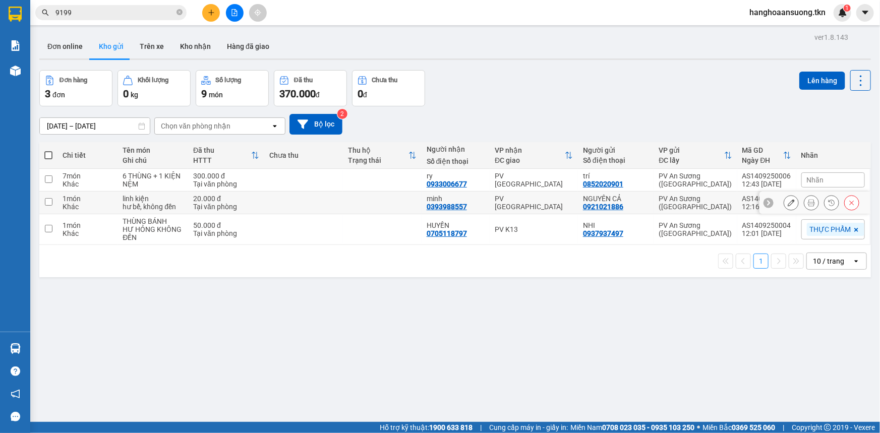
click at [788, 203] on icon at bounding box center [791, 202] width 7 height 7
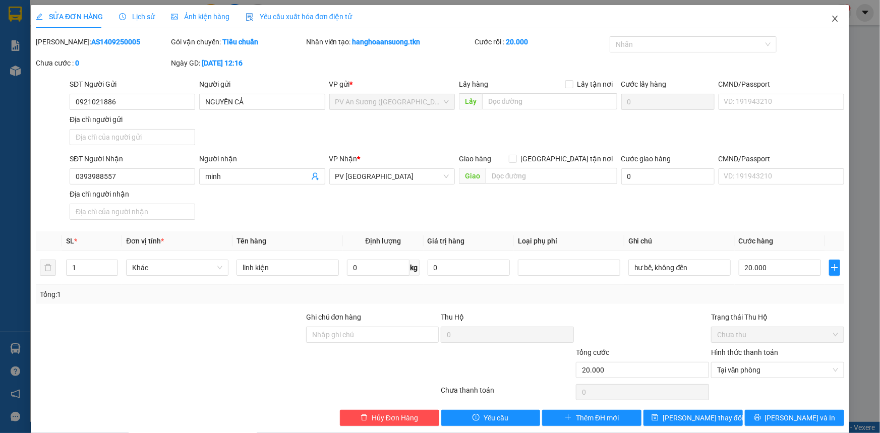
click at [832, 17] on icon "close" at bounding box center [835, 19] width 8 height 8
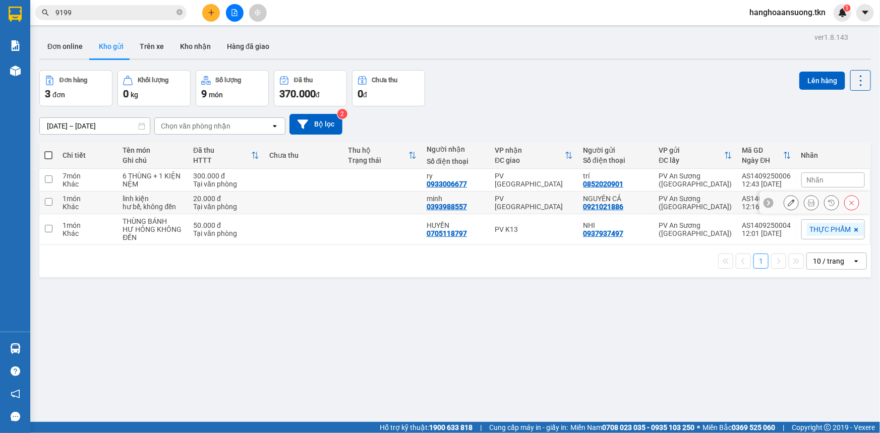
click at [232, 205] on div "Tại văn phòng" at bounding box center [226, 207] width 66 height 8
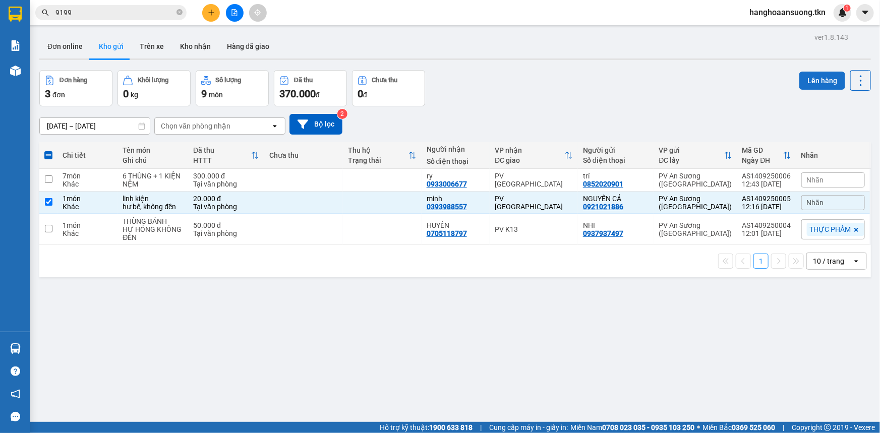
click at [804, 76] on button "Lên hàng" at bounding box center [823, 81] width 46 height 18
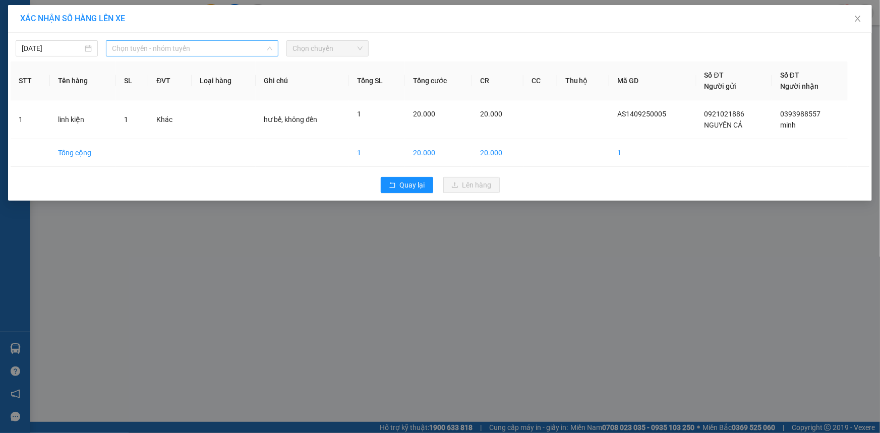
click at [202, 50] on span "Chọn tuyến - nhóm tuyến" at bounding box center [192, 48] width 160 height 15
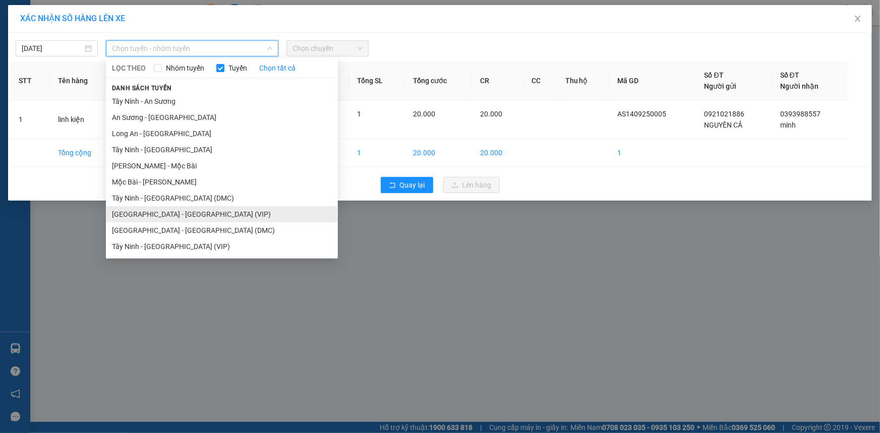
click at [170, 213] on li "[GEOGRAPHIC_DATA] - [GEOGRAPHIC_DATA] (VIP)" at bounding box center [222, 214] width 232 height 16
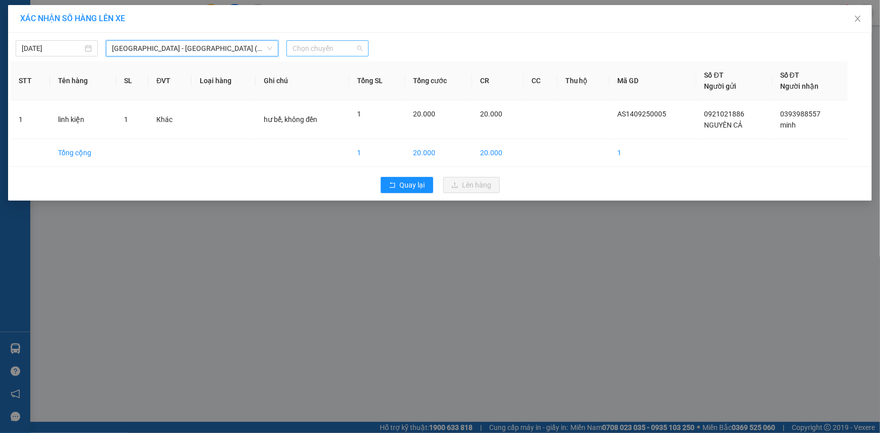
click at [321, 44] on span "Chọn chuyến" at bounding box center [328, 48] width 70 height 15
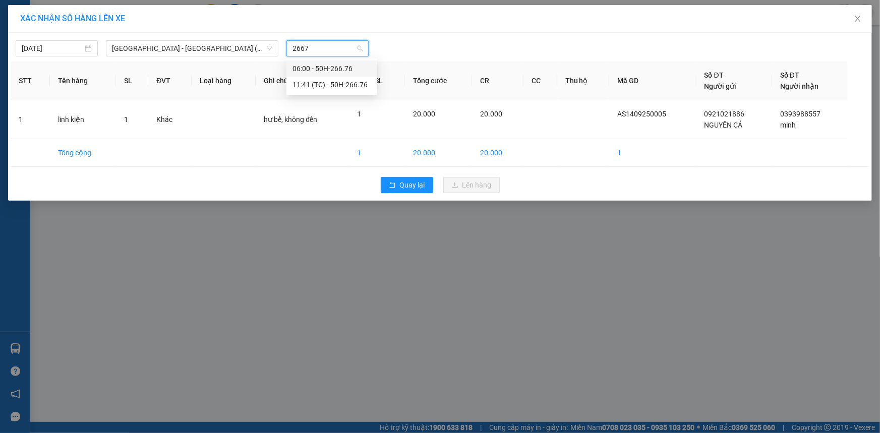
type input "26676"
click at [349, 87] on div "11:41 (TC) - 50H-266.76" at bounding box center [332, 84] width 79 height 11
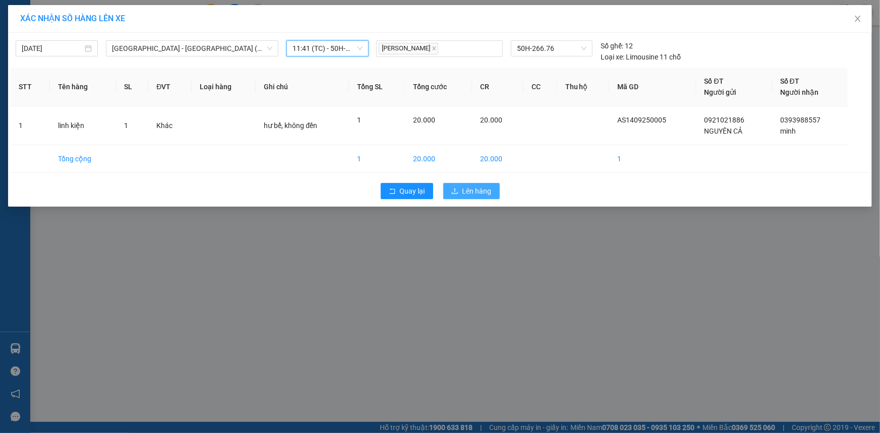
click at [472, 189] on span "Lên hàng" at bounding box center [477, 191] width 29 height 11
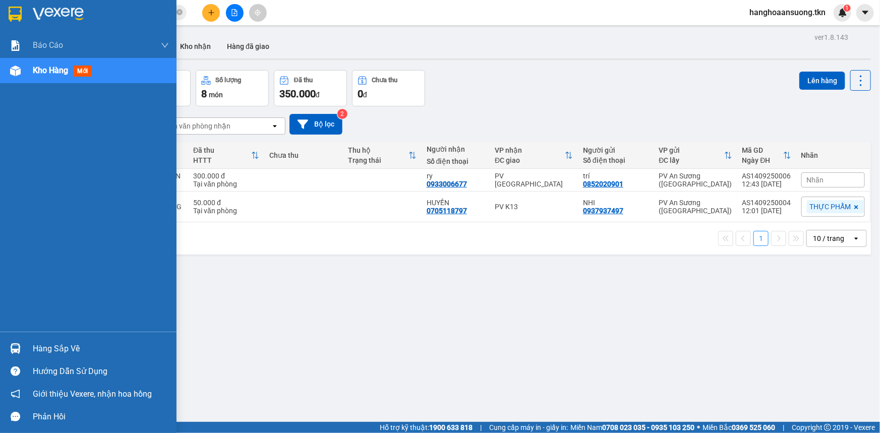
click at [25, 350] on div "Hàng sắp về" at bounding box center [88, 348] width 177 height 23
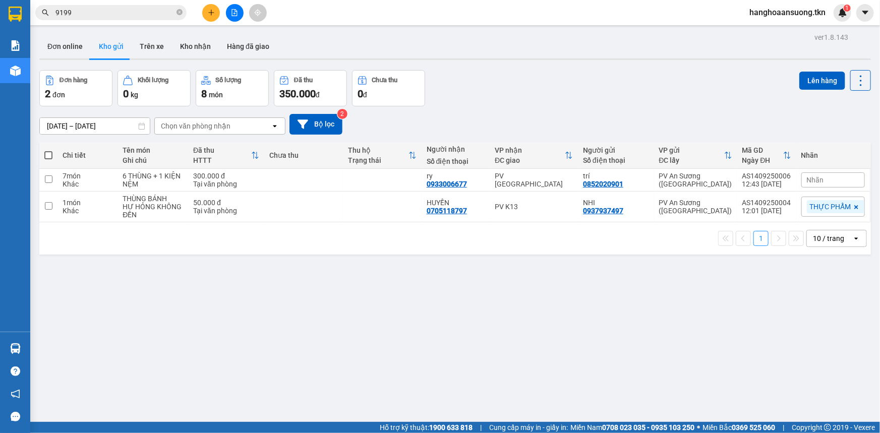
click at [570, 321] on section "Kết quả tìm kiếm ( 370 ) Bộ lọc Mã ĐH Trạng thái Món hàng Thu hộ Tổng cước Chưa…" at bounding box center [440, 216] width 880 height 433
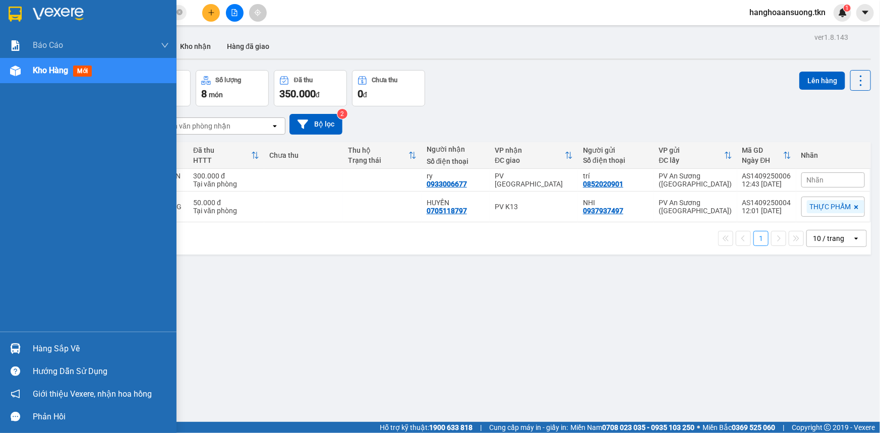
click at [22, 341] on div at bounding box center [16, 349] width 18 height 18
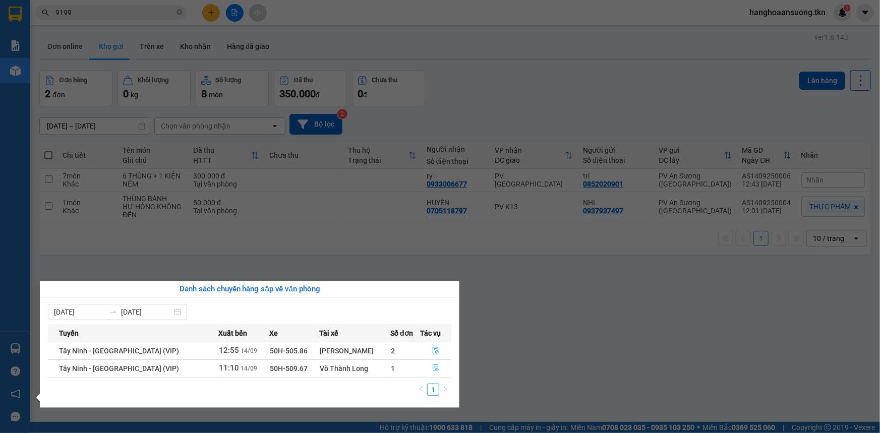
click at [432, 369] on icon "file-done" at bounding box center [435, 368] width 7 height 7
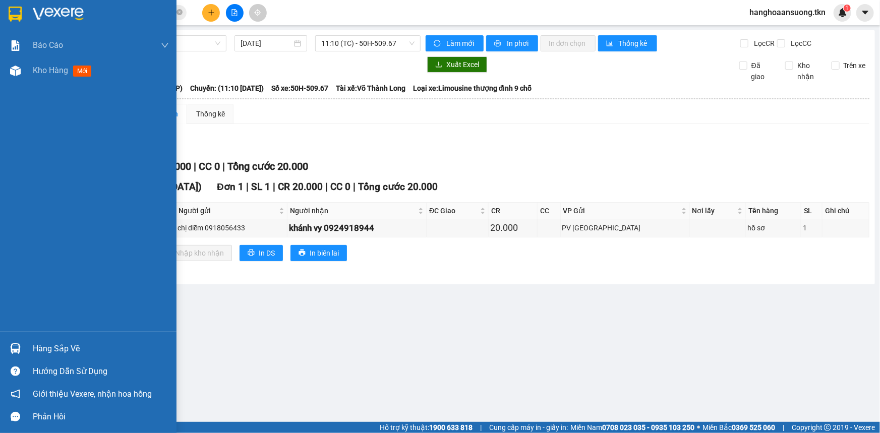
click at [17, 348] on img at bounding box center [15, 349] width 11 height 11
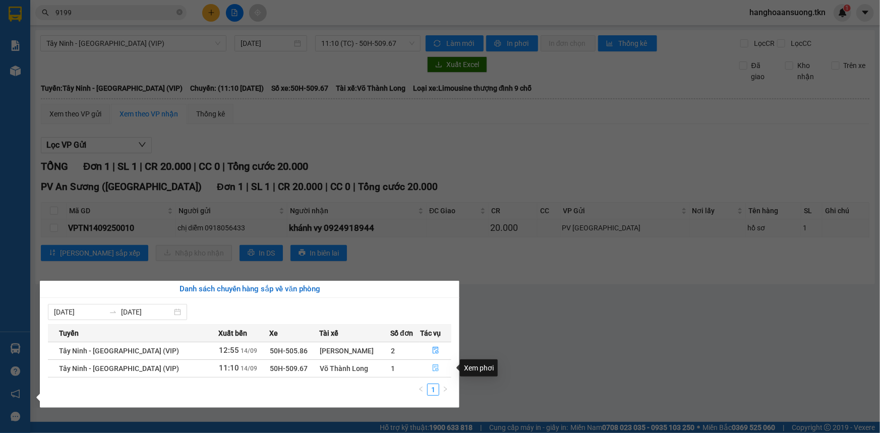
click at [433, 366] on icon "file-done" at bounding box center [436, 368] width 6 height 7
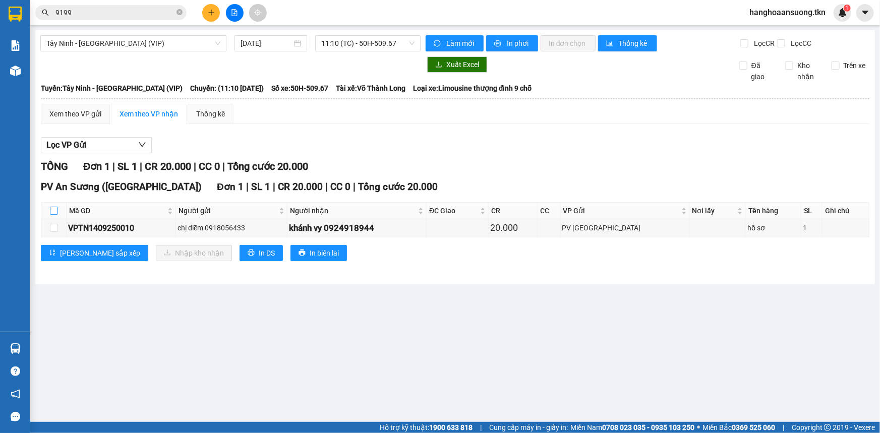
click at [54, 208] on input "checkbox" at bounding box center [54, 211] width 8 height 8
checkbox input "true"
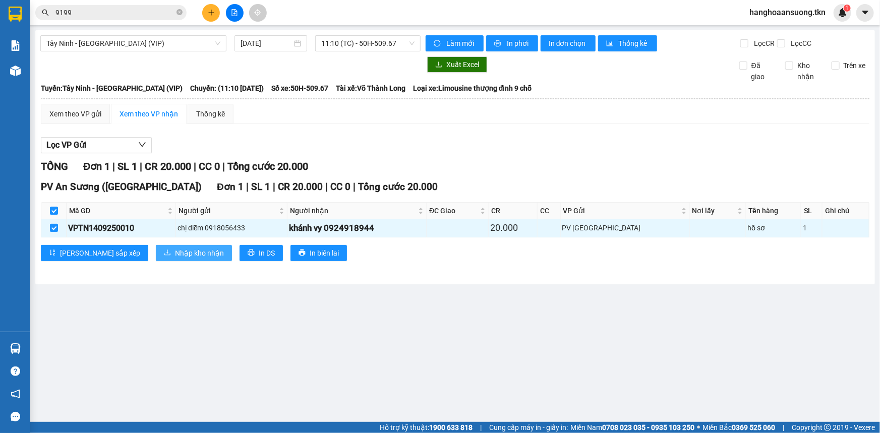
click at [175, 256] on span "Nhập kho nhận" at bounding box center [199, 253] width 49 height 11
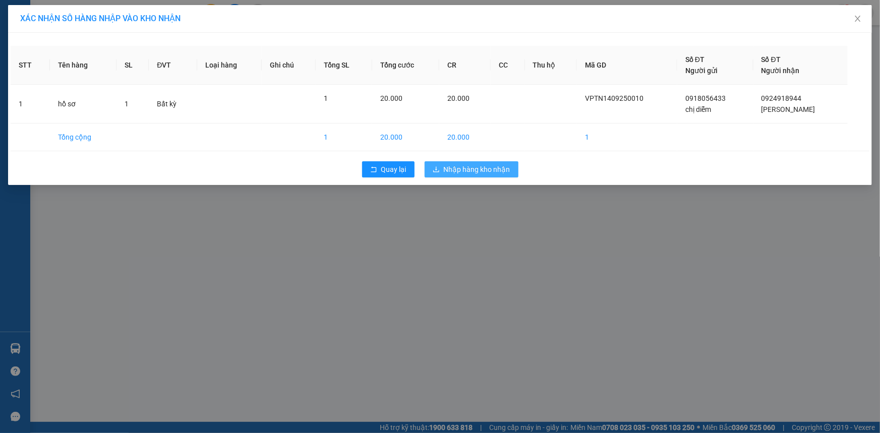
click at [486, 168] on span "Nhập hàng kho nhận" at bounding box center [477, 169] width 67 height 11
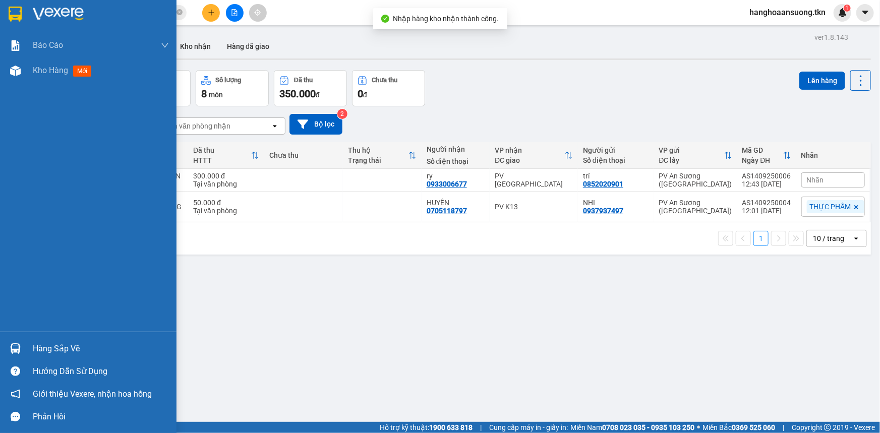
click at [24, 347] on div at bounding box center [16, 349] width 18 height 18
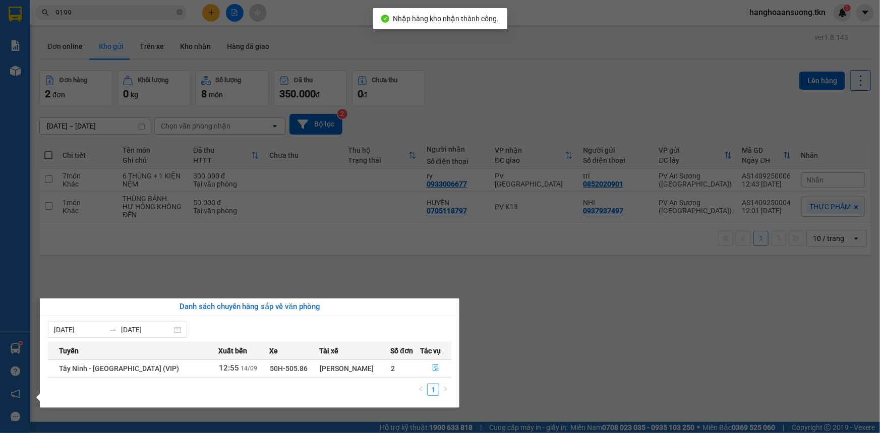
click at [127, 274] on section "Kết quả tìm kiếm ( 370 ) Bộ lọc Mã ĐH Trạng thái Món hàng Thu hộ Tổng cước Chưa…" at bounding box center [440, 216] width 880 height 433
